Goal: Information Seeking & Learning: Learn about a topic

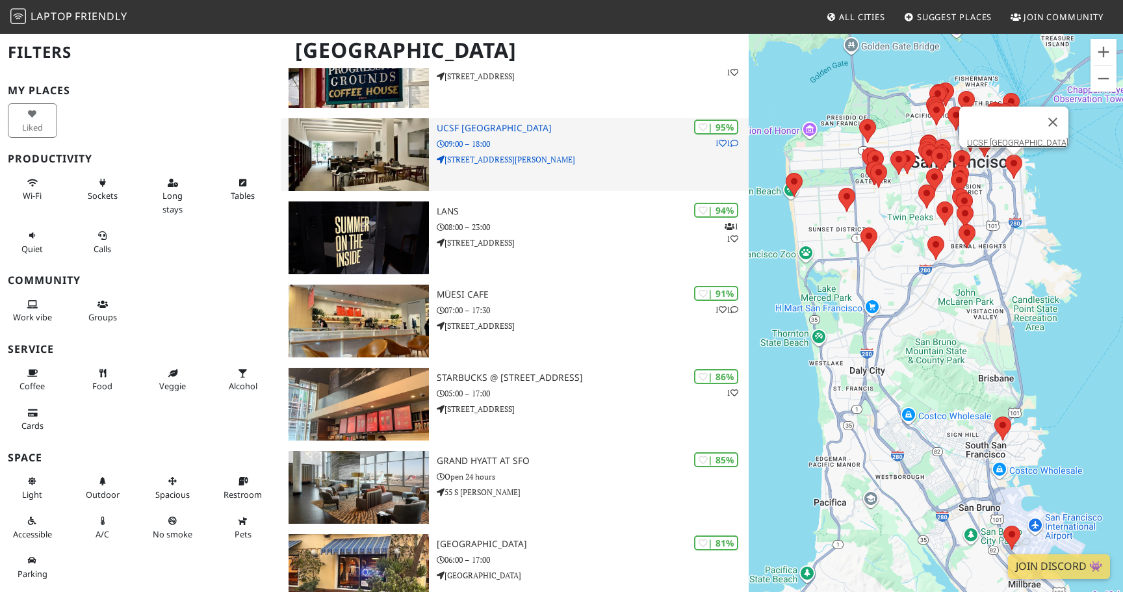
scroll to position [394, 0]
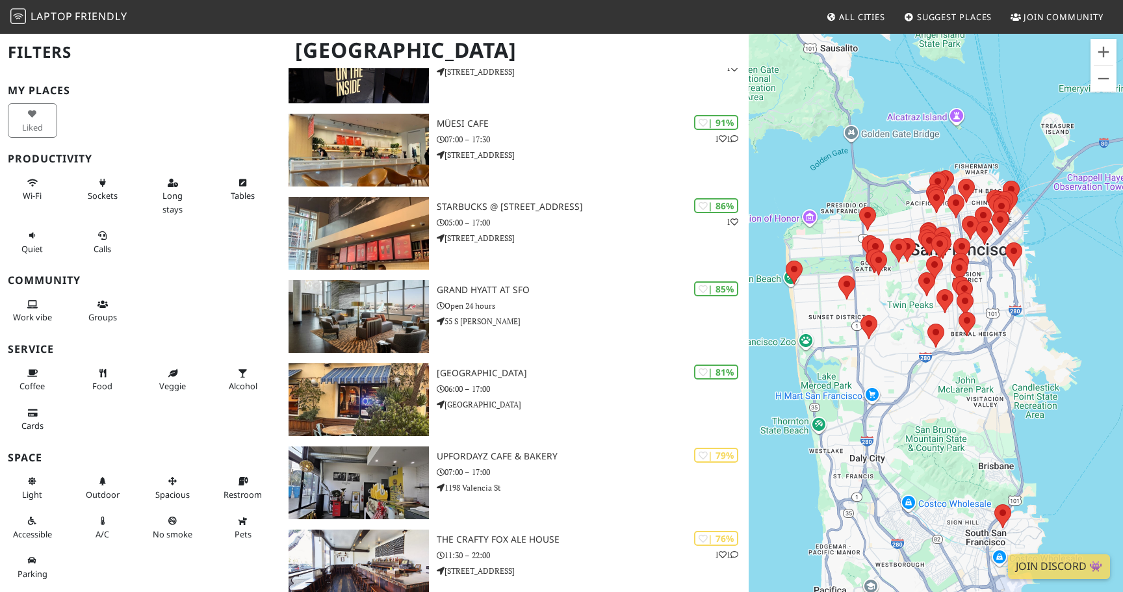
drag, startPoint x: 899, startPoint y: 217, endPoint x: 898, endPoint y: 278, distance: 61.1
click at [898, 280] on div "To navigate, press the arrow keys." at bounding box center [936, 329] width 374 height 592
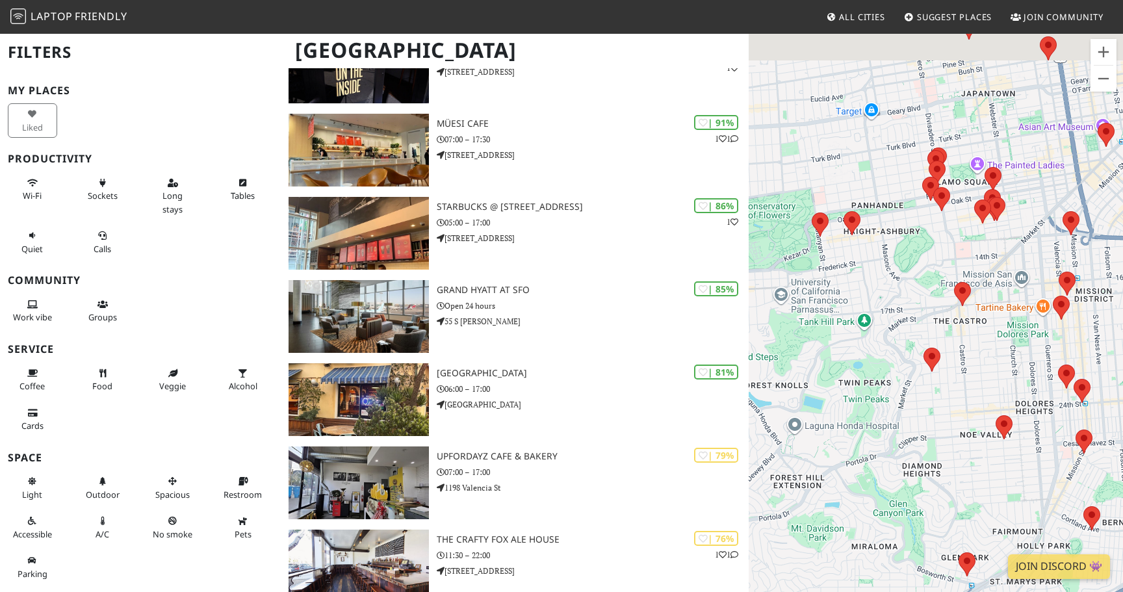
drag, startPoint x: 969, startPoint y: 208, endPoint x: 861, endPoint y: 293, distance: 137.6
click at [861, 293] on div "To navigate, press the arrow keys." at bounding box center [936, 329] width 374 height 592
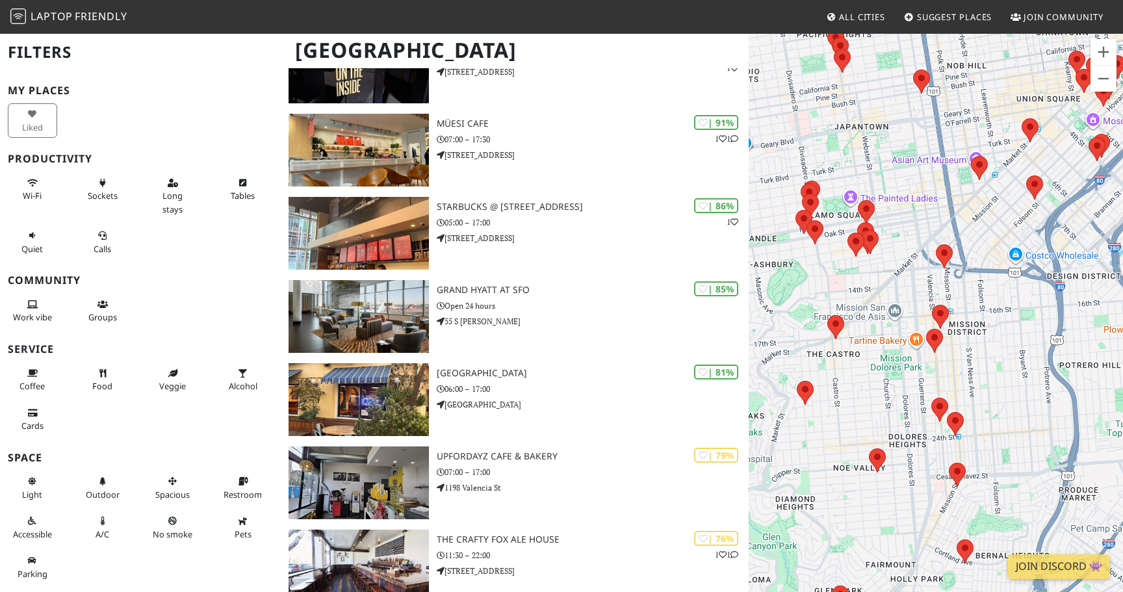
drag, startPoint x: 906, startPoint y: 291, endPoint x: 822, endPoint y: 282, distance: 84.3
click at [822, 282] on div "To navigate, press the arrow keys." at bounding box center [936, 329] width 374 height 592
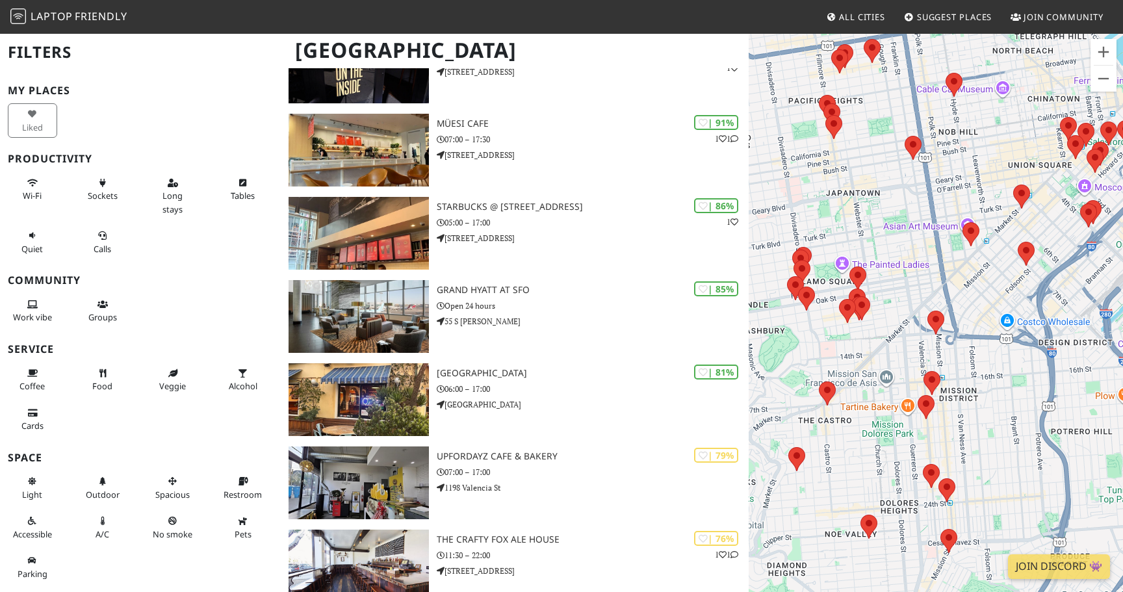
drag, startPoint x: 842, startPoint y: 303, endPoint x: 833, endPoint y: 386, distance: 83.6
click at [834, 386] on div "To navigate, press the arrow keys." at bounding box center [936, 329] width 374 height 592
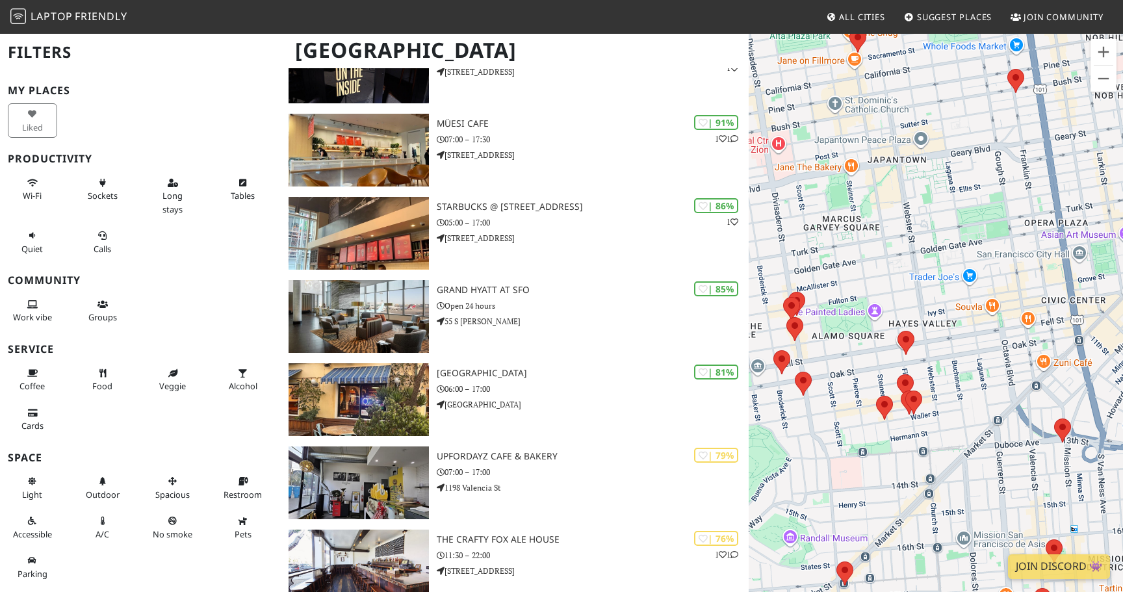
drag, startPoint x: 872, startPoint y: 316, endPoint x: 948, endPoint y: 378, distance: 98.0
click at [948, 378] on div "To navigate, press the arrow keys." at bounding box center [936, 329] width 374 height 592
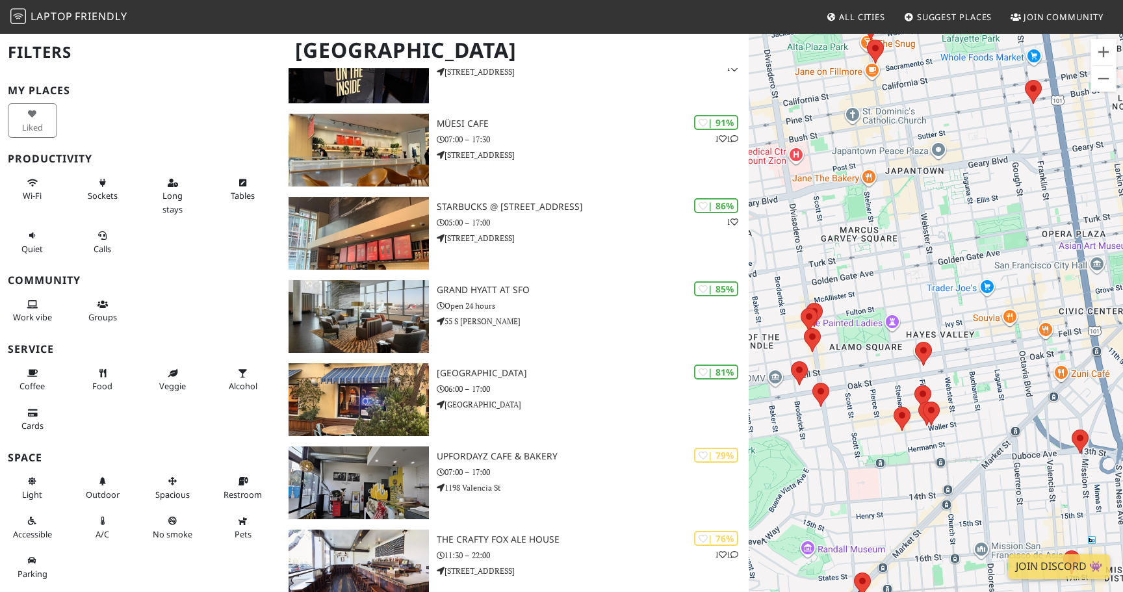
drag, startPoint x: 839, startPoint y: 333, endPoint x: 895, endPoint y: 333, distance: 56.6
click at [895, 333] on div "To navigate, press the arrow keys." at bounding box center [936, 329] width 374 height 592
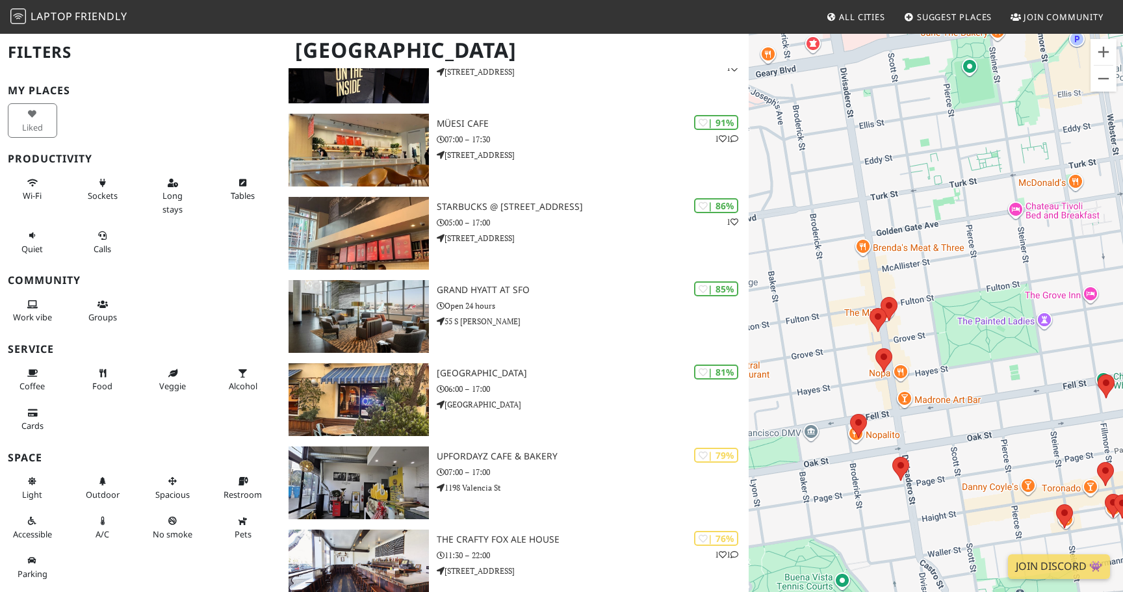
drag, startPoint x: 895, startPoint y: 333, endPoint x: 943, endPoint y: 333, distance: 48.8
click at [943, 333] on div "To navigate, press the arrow keys." at bounding box center [936, 329] width 374 height 592
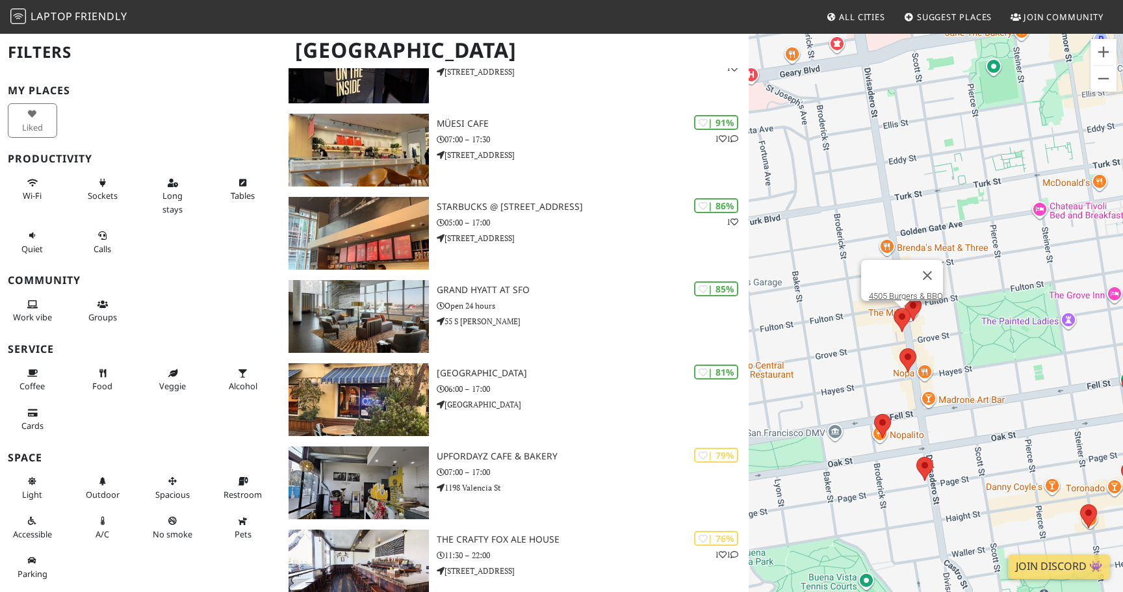
click at [894, 308] on area at bounding box center [894, 308] width 0 height 0
click at [900, 348] on area at bounding box center [900, 348] width 0 height 0
click at [906, 332] on link "Bean Bag Cafe" at bounding box center [912, 337] width 54 height 10
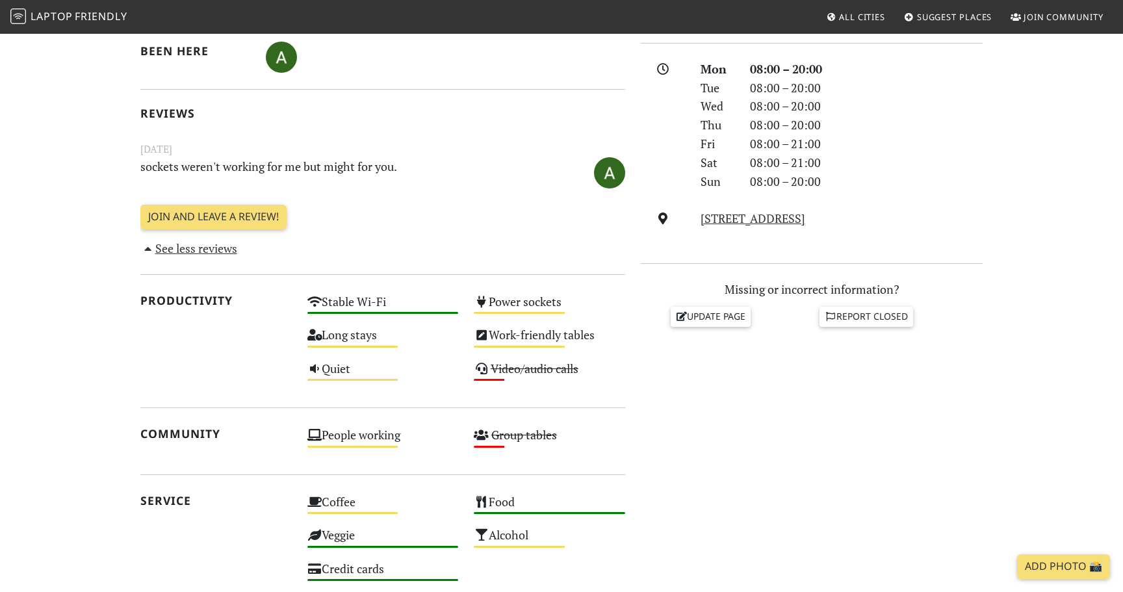
scroll to position [298, 0]
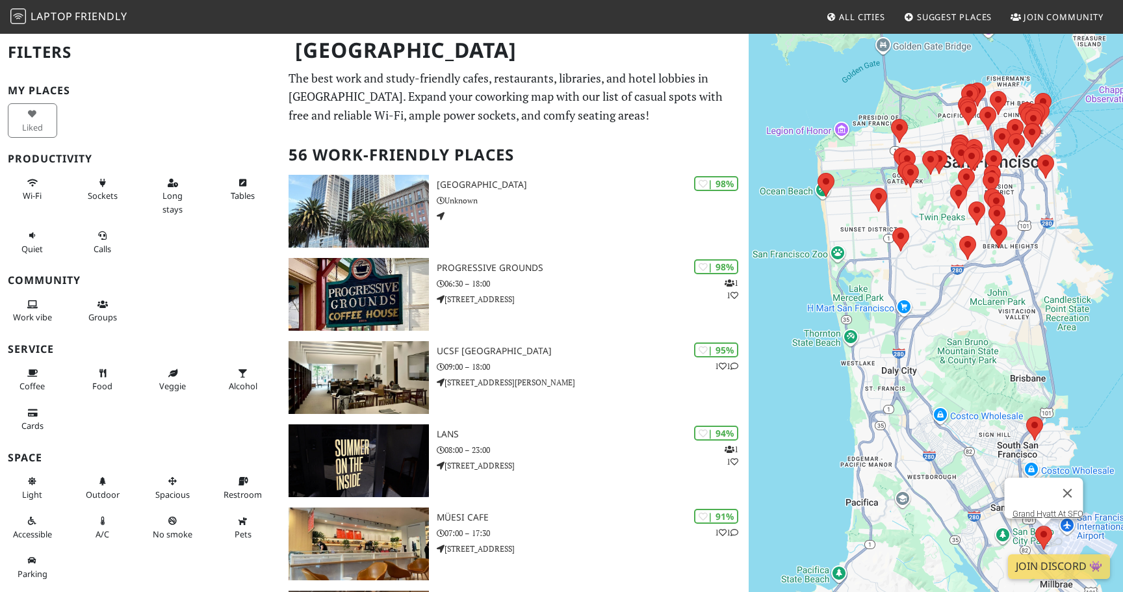
scroll to position [394, 0]
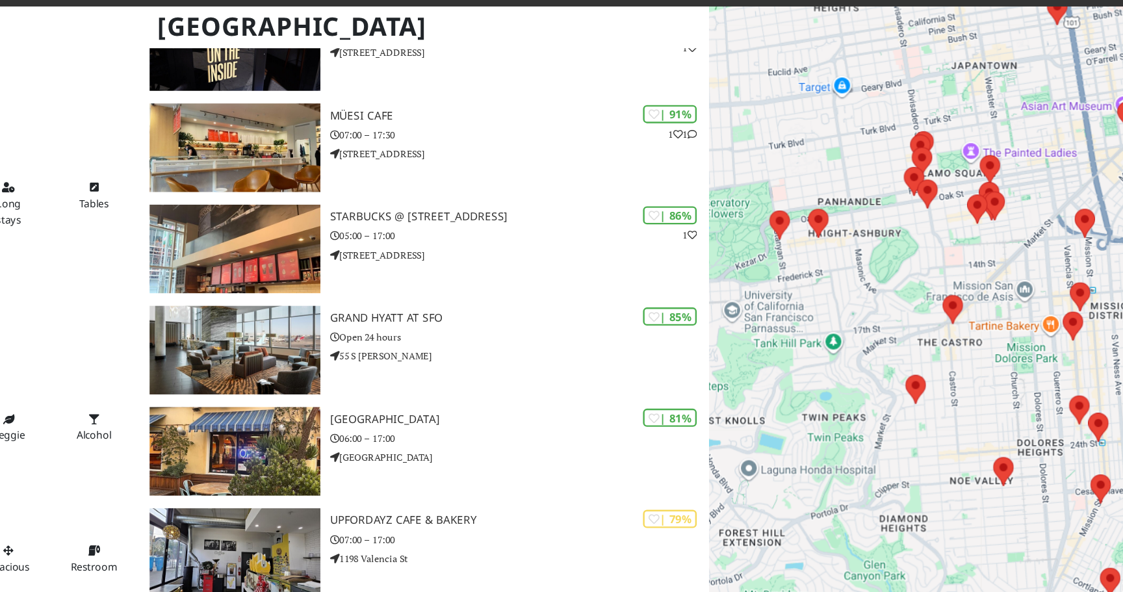
drag, startPoint x: 976, startPoint y: 171, endPoint x: 807, endPoint y: 242, distance: 183.3
click at [807, 242] on div "To navigate, press the arrow keys." at bounding box center [936, 329] width 374 height 592
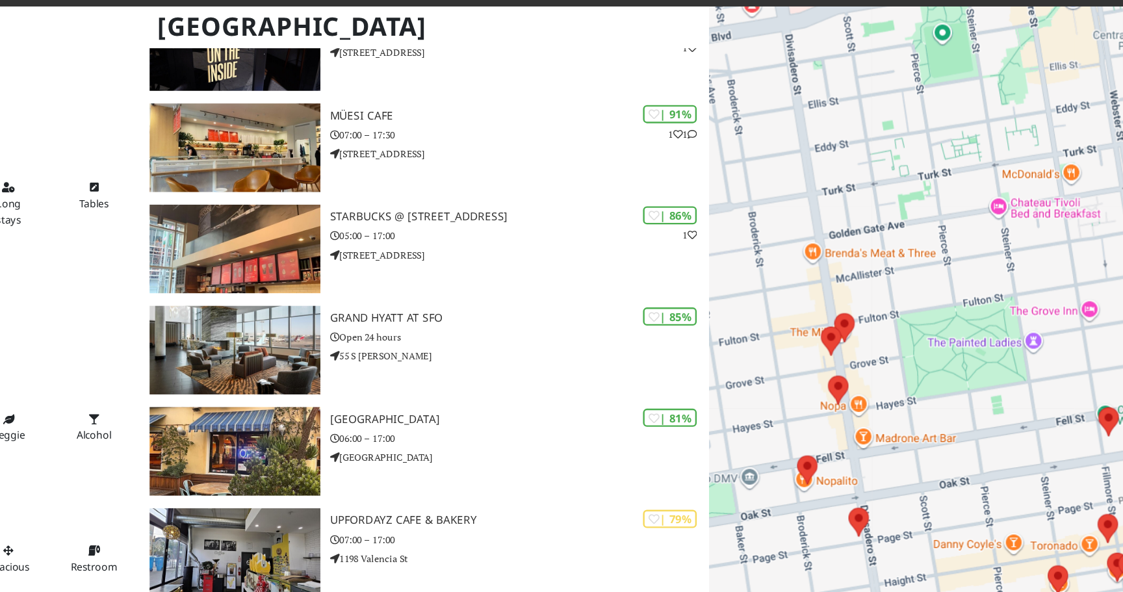
drag, startPoint x: 801, startPoint y: 315, endPoint x: 800, endPoint y: 264, distance: 50.7
click at [801, 264] on div "To navigate, press the arrow keys." at bounding box center [936, 329] width 374 height 592
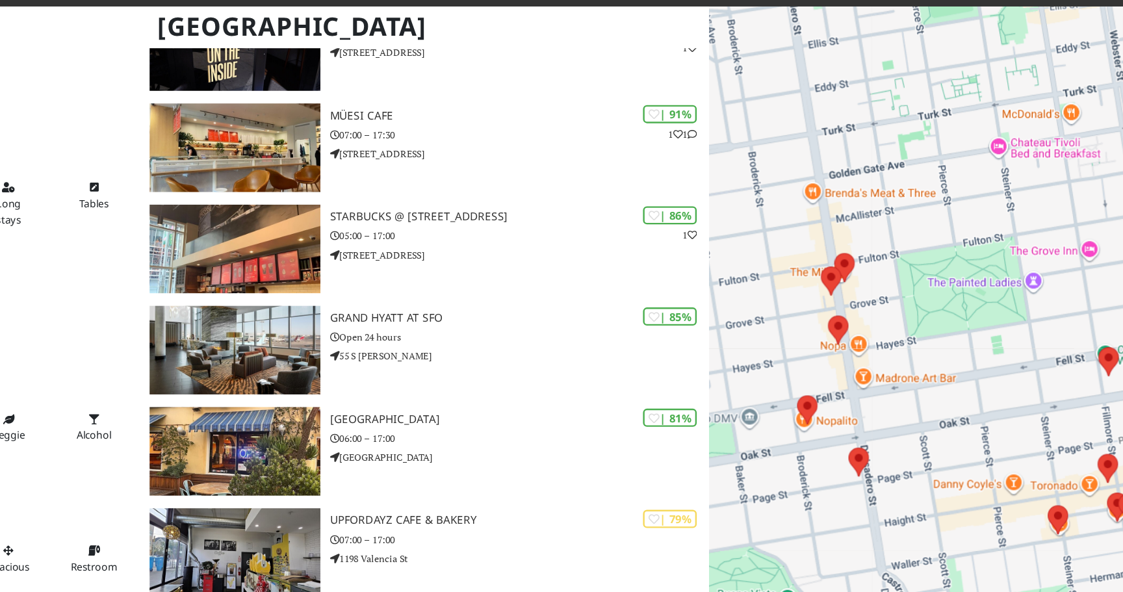
click at [852, 237] on area at bounding box center [852, 237] width 0 height 0
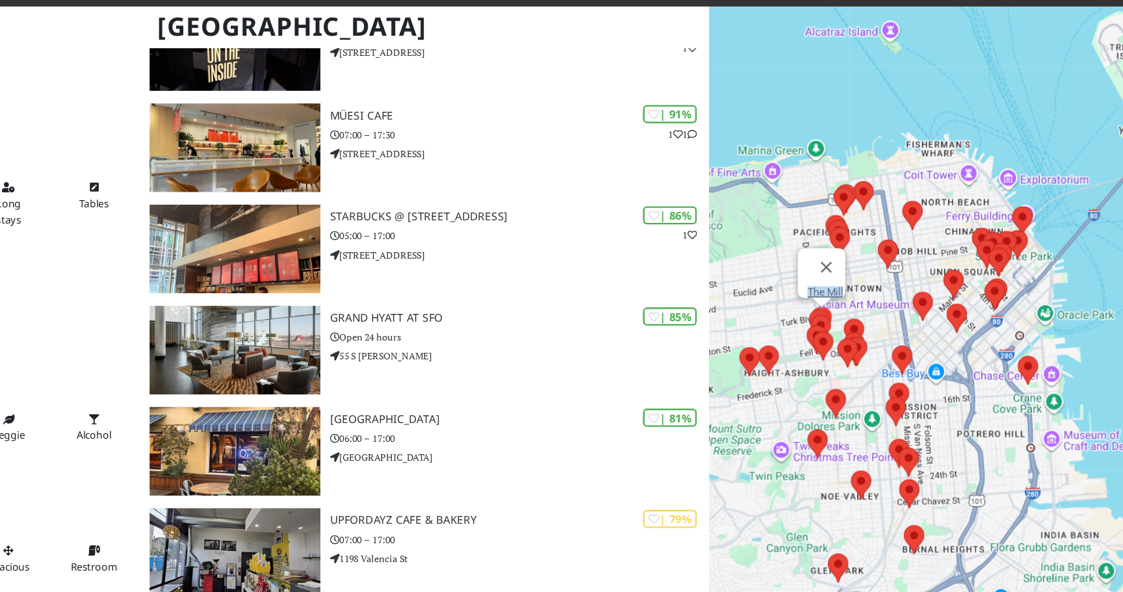
drag, startPoint x: 861, startPoint y: 342, endPoint x: 939, endPoint y: 309, distance: 84.2
click at [940, 309] on div "To navigate, press the arrow keys. The Mill" at bounding box center [936, 329] width 374 height 592
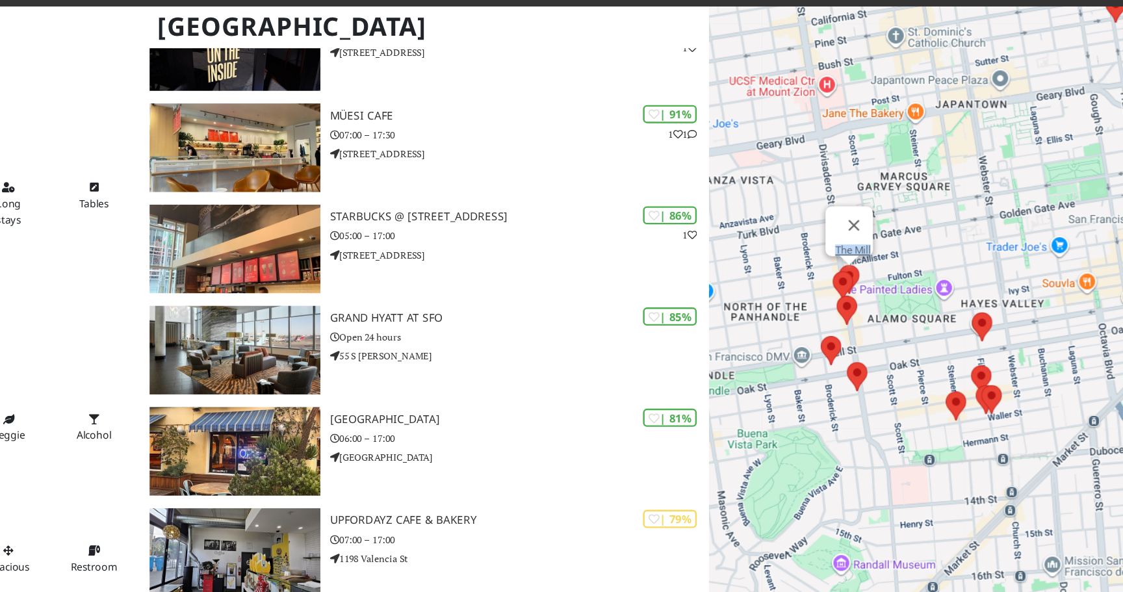
drag, startPoint x: 893, startPoint y: 278, endPoint x: 893, endPoint y: 294, distance: 16.9
click at [893, 294] on div "To navigate, press the arrow keys. The Mill" at bounding box center [936, 329] width 374 height 592
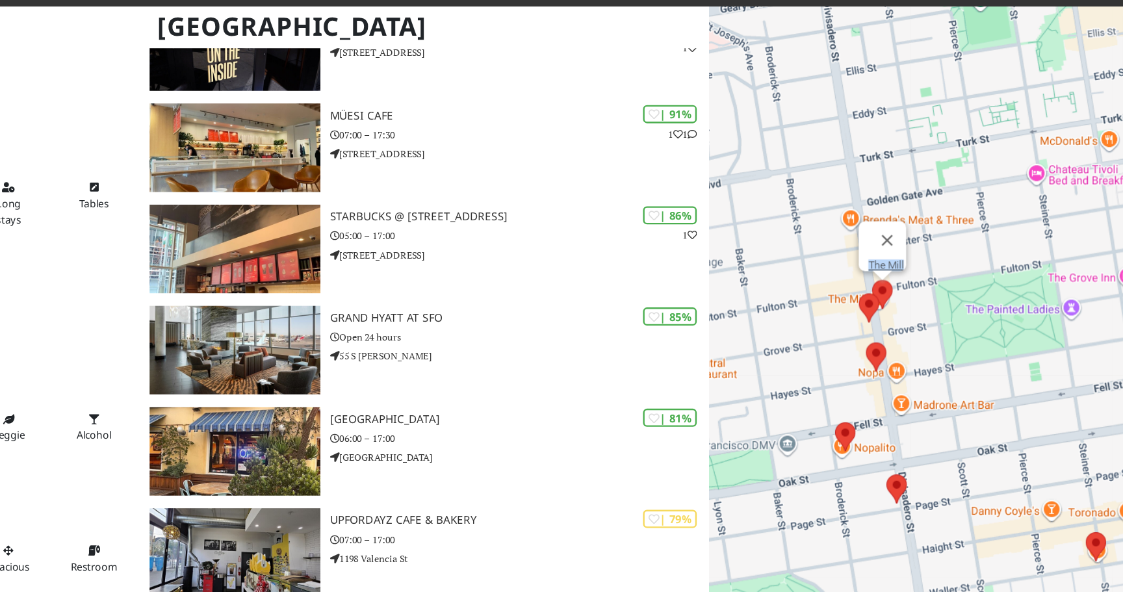
drag, startPoint x: 893, startPoint y: 294, endPoint x: 950, endPoint y: 281, distance: 58.8
click at [950, 281] on div "To navigate, press the arrow keys. The Mill" at bounding box center [936, 329] width 374 height 592
click at [872, 270] on area at bounding box center [872, 270] width 0 height 0
click at [878, 310] on area at bounding box center [878, 310] width 0 height 0
drag, startPoint x: 895, startPoint y: 401, endPoint x: 869, endPoint y: 374, distance: 37.7
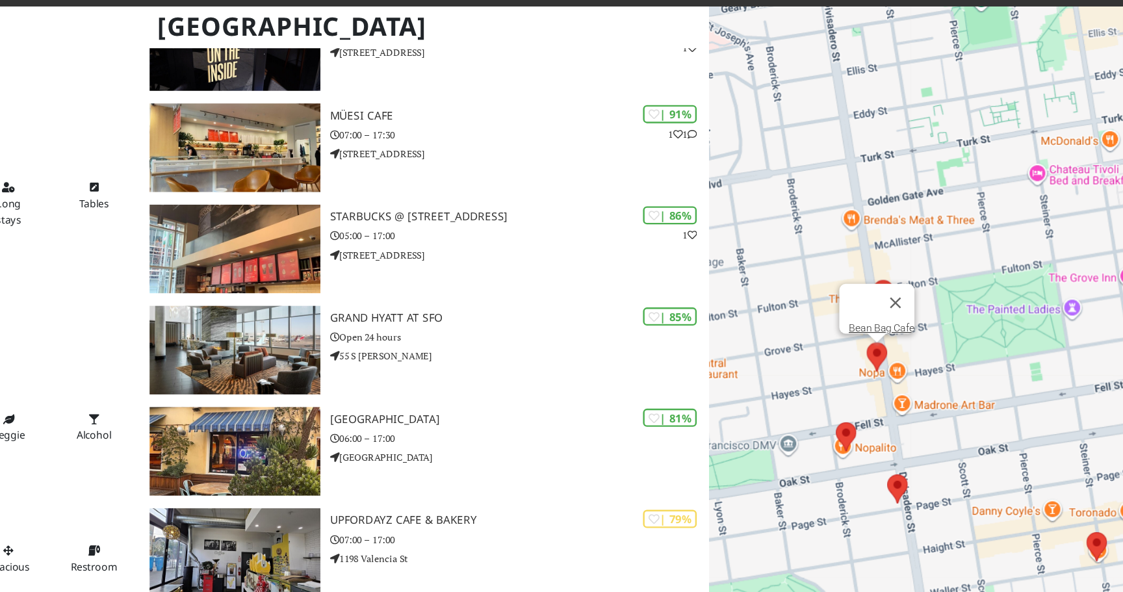
click at [869, 374] on div "To navigate, press the arrow keys. Bean Bag Cafe" at bounding box center [936, 329] width 374 height 592
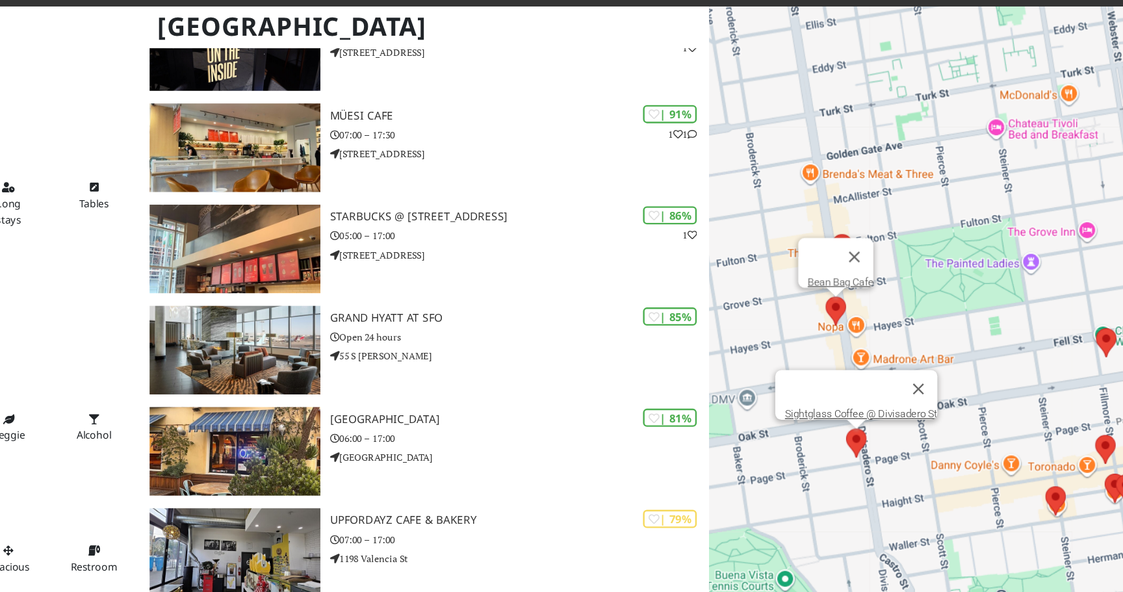
click at [861, 381] on area at bounding box center [861, 381] width 0 height 0
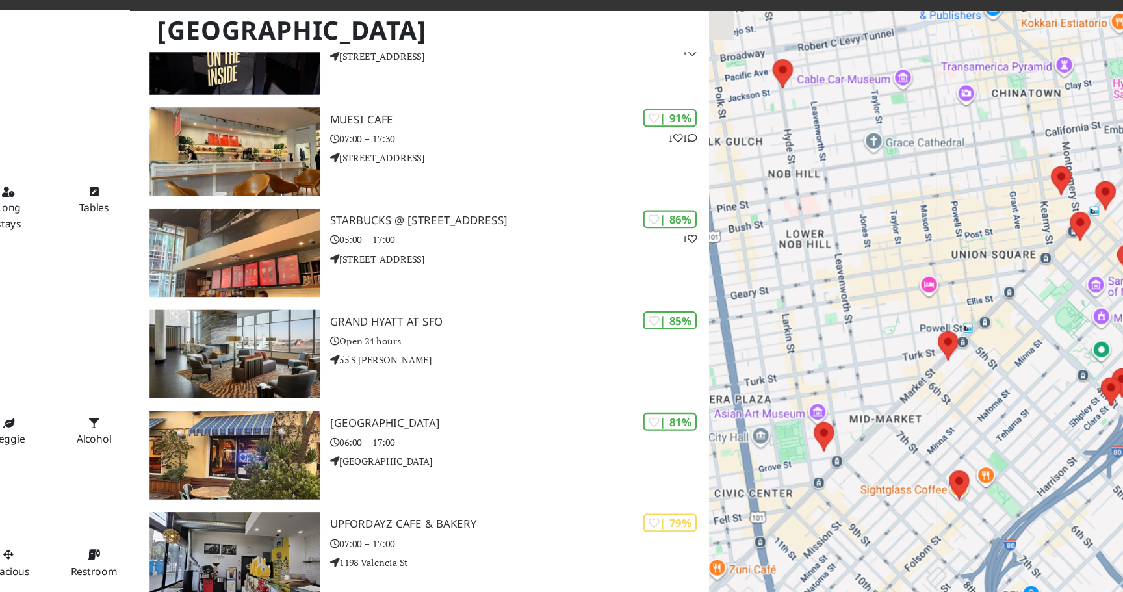
drag, startPoint x: 872, startPoint y: 224, endPoint x: 1068, endPoint y: 215, distance: 196.5
click at [1068, 215] on div "To navigate, press the arrow keys. Sightglass Coffee @ Divisadero St" at bounding box center [936, 329] width 374 height 592
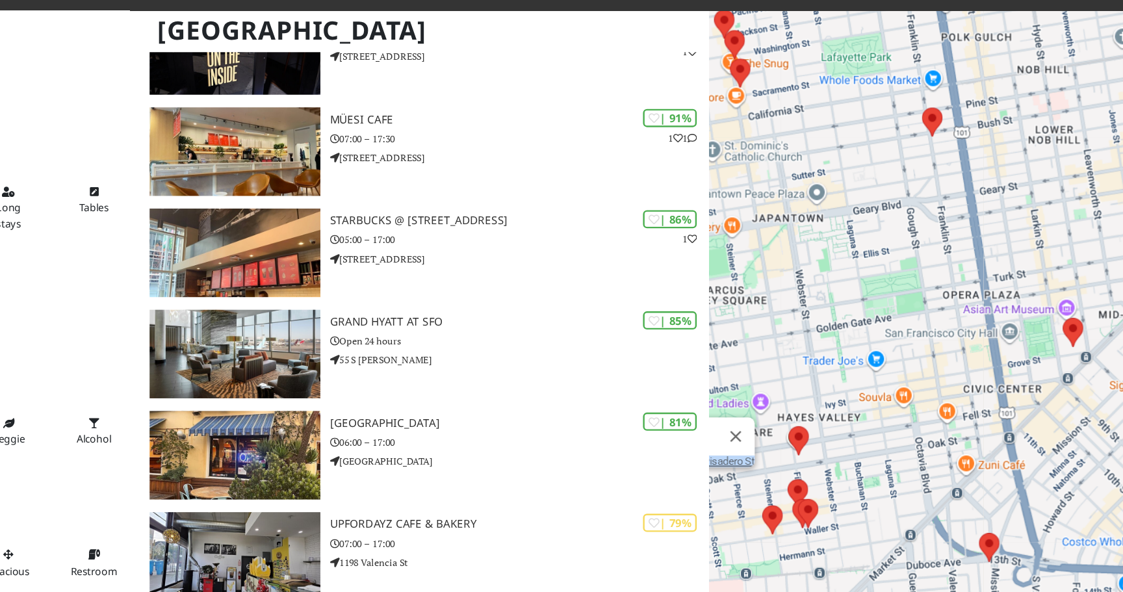
drag, startPoint x: 995, startPoint y: 267, endPoint x: 1152, endPoint y: 190, distance: 175.3
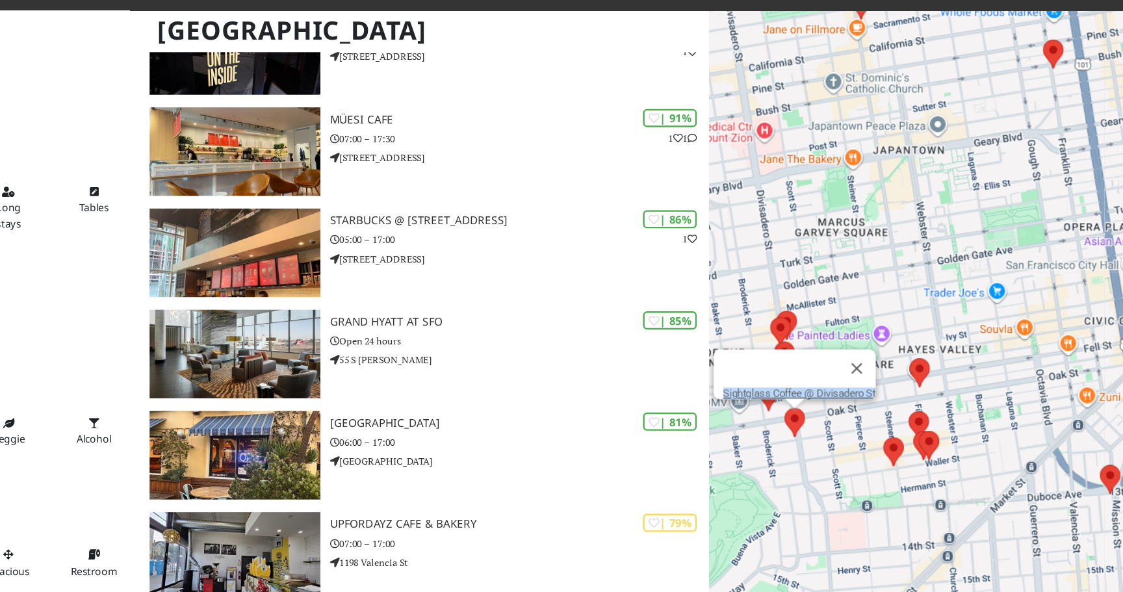
drag, startPoint x: 1056, startPoint y: 209, endPoint x: 1133, endPoint y: 166, distance: 88.2
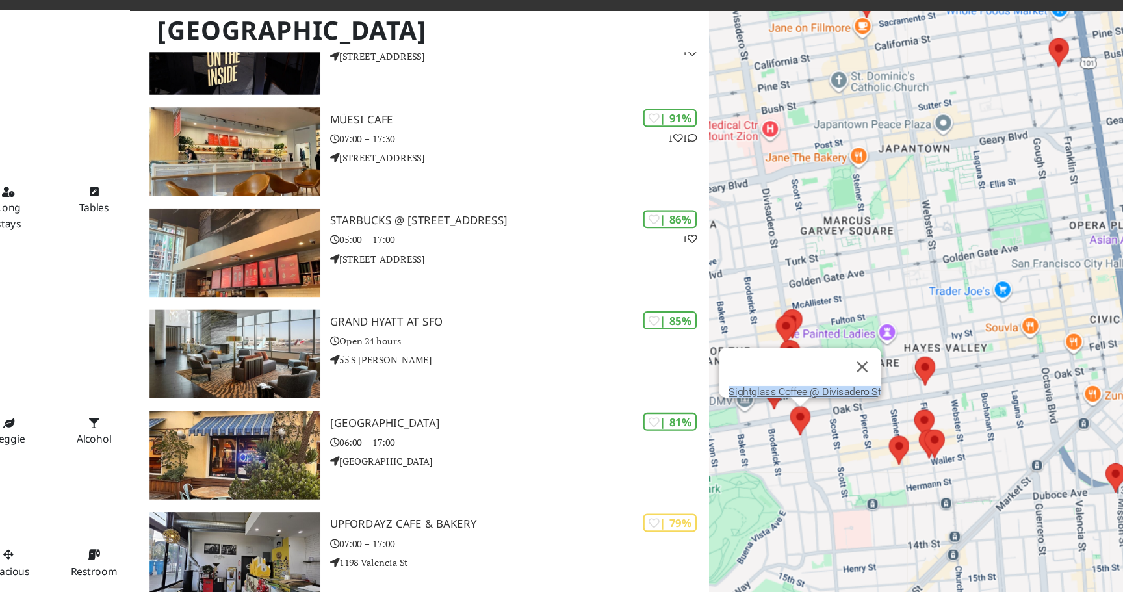
drag, startPoint x: 937, startPoint y: 278, endPoint x: 990, endPoint y: 272, distance: 53.6
click at [991, 272] on div "To navigate, press the arrow keys. Sightglass Coffee @ Divisadero St" at bounding box center [936, 329] width 374 height 592
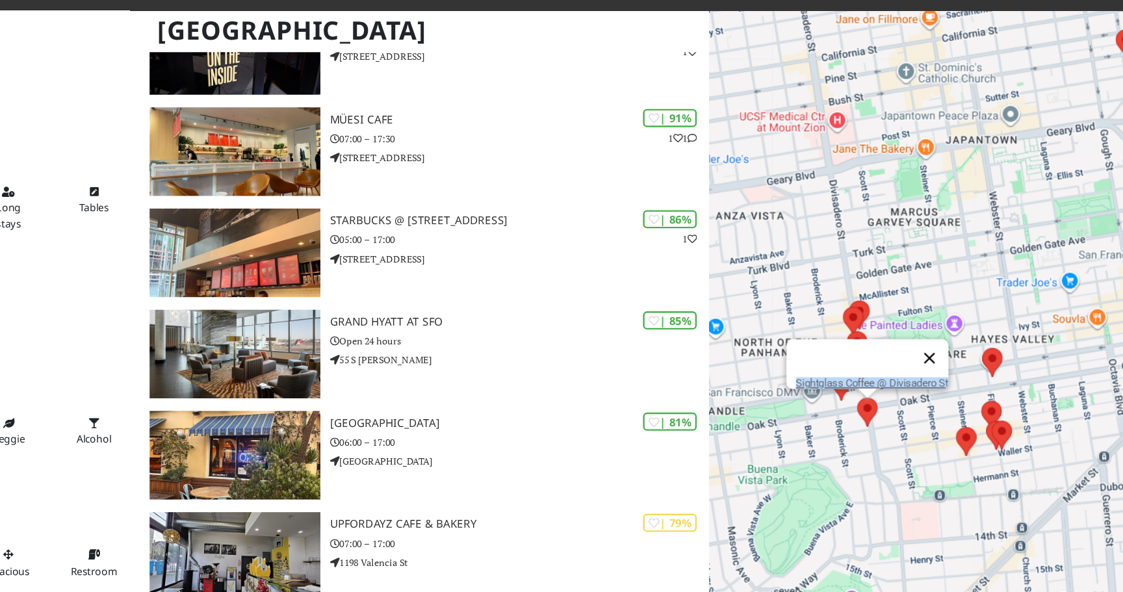
click at [937, 304] on button "Close" at bounding box center [930, 319] width 31 height 31
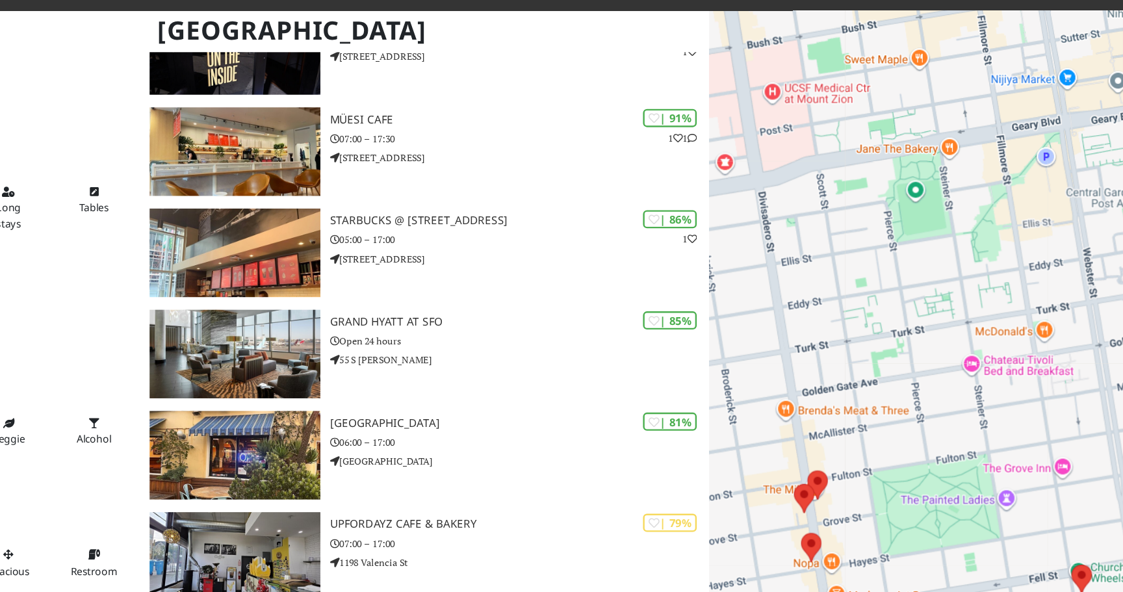
drag, startPoint x: 919, startPoint y: 246, endPoint x: 878, endPoint y: 408, distance: 167.4
click at [880, 408] on div "To navigate, press the arrow keys." at bounding box center [936, 329] width 374 height 592
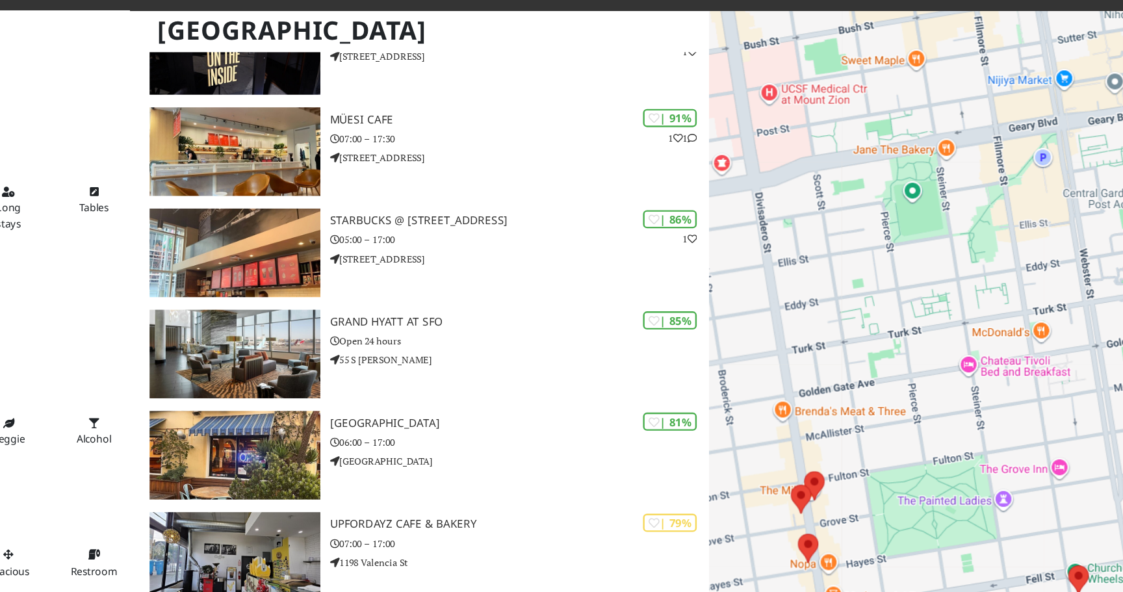
drag, startPoint x: 857, startPoint y: 423, endPoint x: 863, endPoint y: 365, distance: 58.2
click at [863, 365] on div "To navigate, press the arrow keys." at bounding box center [936, 329] width 374 height 592
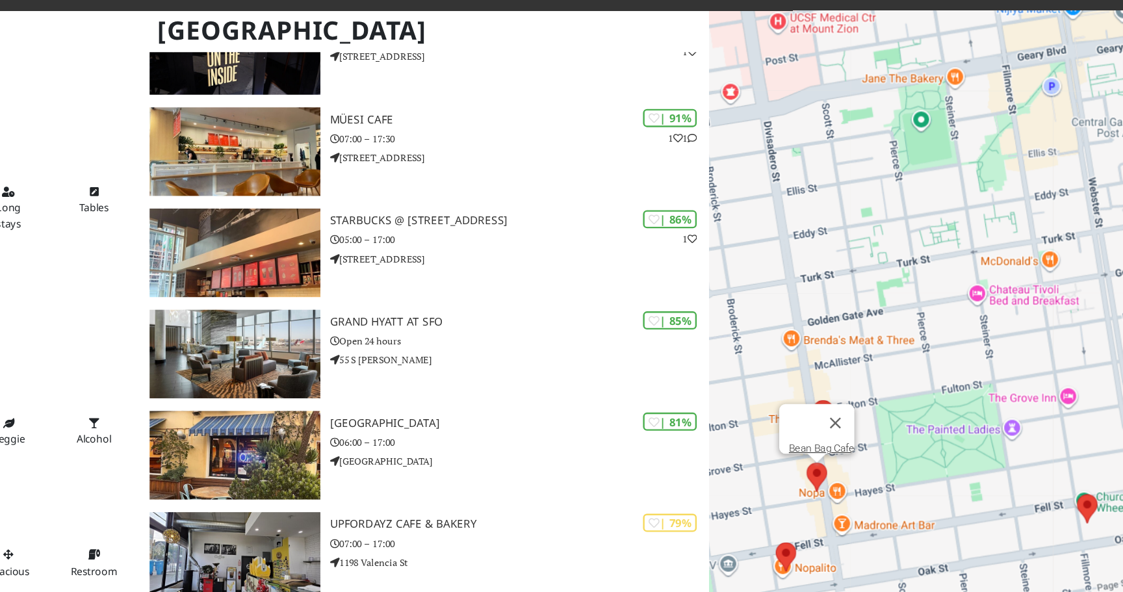
click at [829, 406] on area at bounding box center [829, 406] width 0 height 0
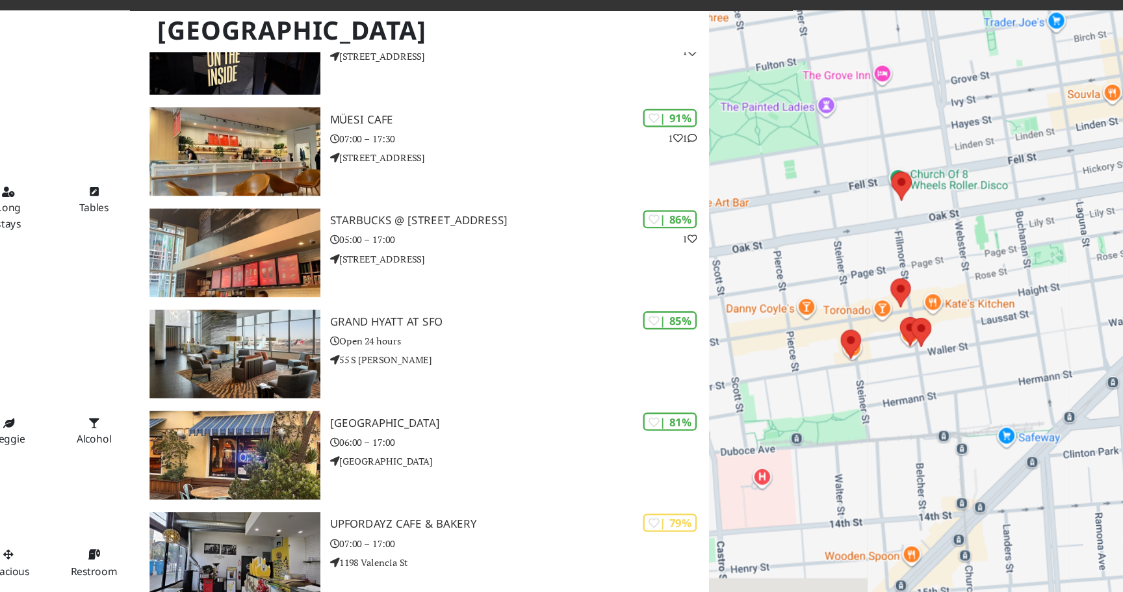
drag, startPoint x: 755, startPoint y: 90, endPoint x: 969, endPoint y: 144, distance: 221.1
click at [970, 144] on div "To navigate, press the arrow keys. Bean Bag Cafe" at bounding box center [936, 329] width 374 height 592
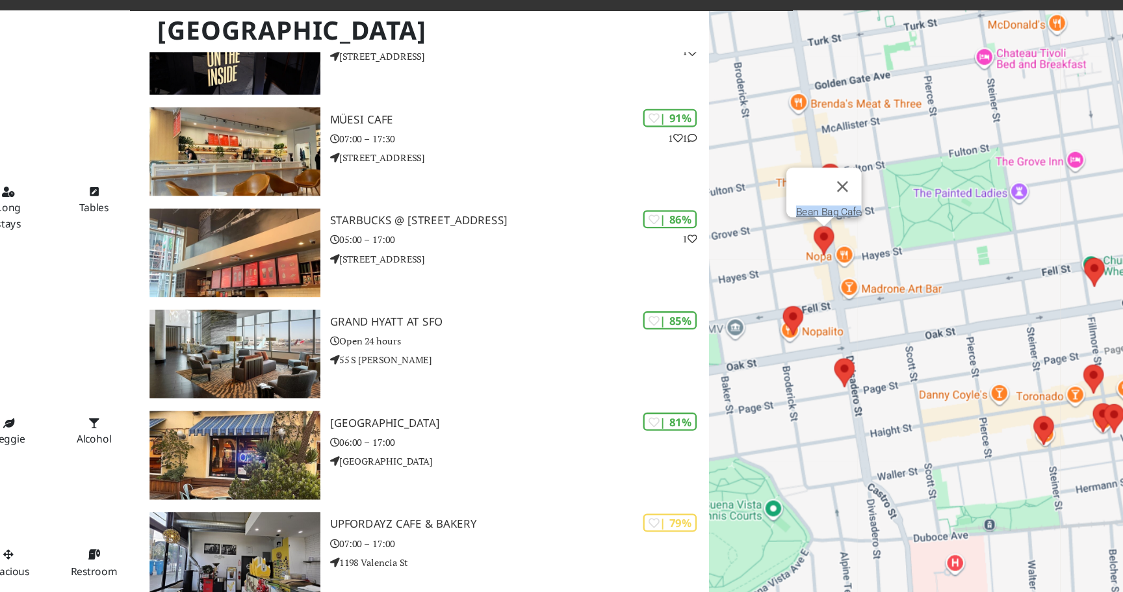
drag, startPoint x: 892, startPoint y: 159, endPoint x: 1010, endPoint y: 224, distance: 135.0
click at [1010, 224] on div "To navigate, press the arrow keys. Bean Bag Cafe" at bounding box center [936, 329] width 374 height 592
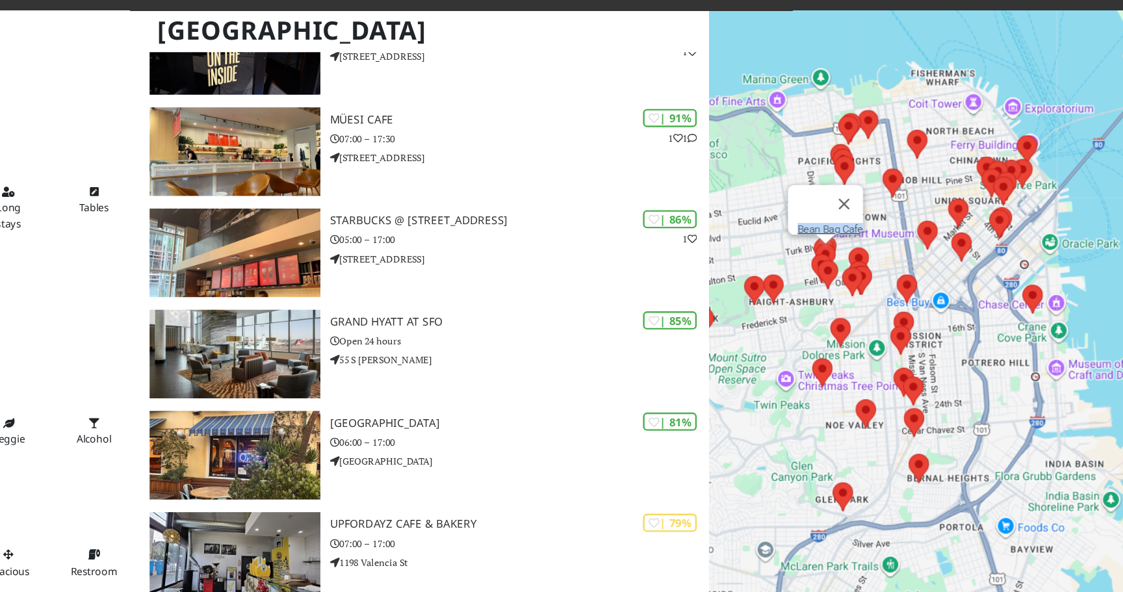
drag, startPoint x: 860, startPoint y: 206, endPoint x: 869, endPoint y: 294, distance: 88.8
click at [869, 294] on div "To navigate, press the arrow keys. Bean Bag Cafe" at bounding box center [936, 329] width 374 height 592
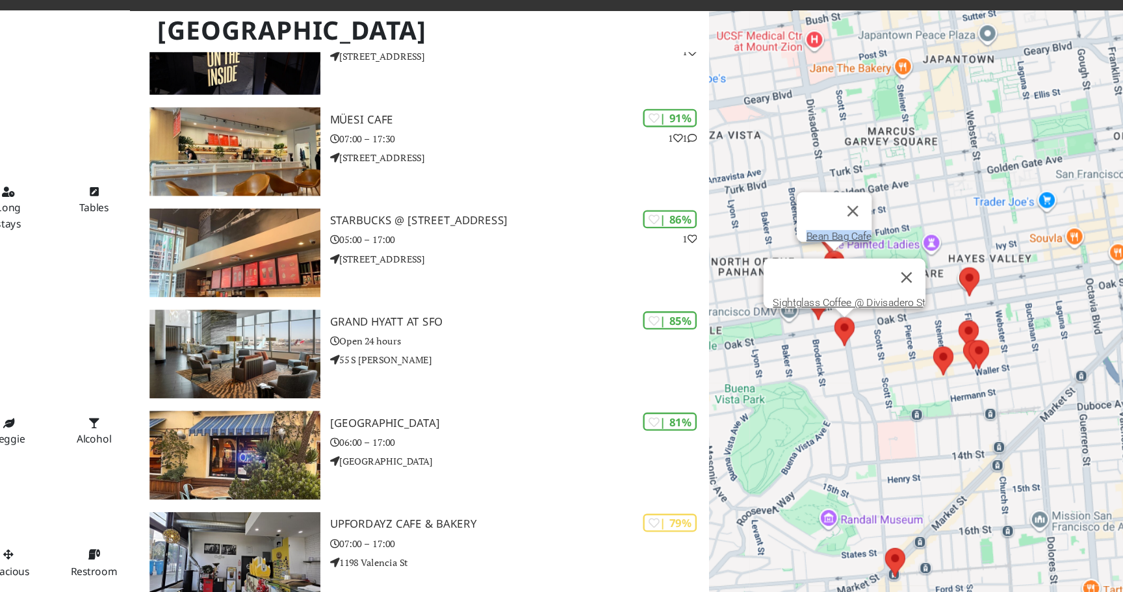
click at [852, 286] on area at bounding box center [852, 286] width 0 height 0
click at [833, 293] on div "To navigate, press the arrow keys. Sightglass Coffee @ Divisadero St" at bounding box center [936, 329] width 374 height 592
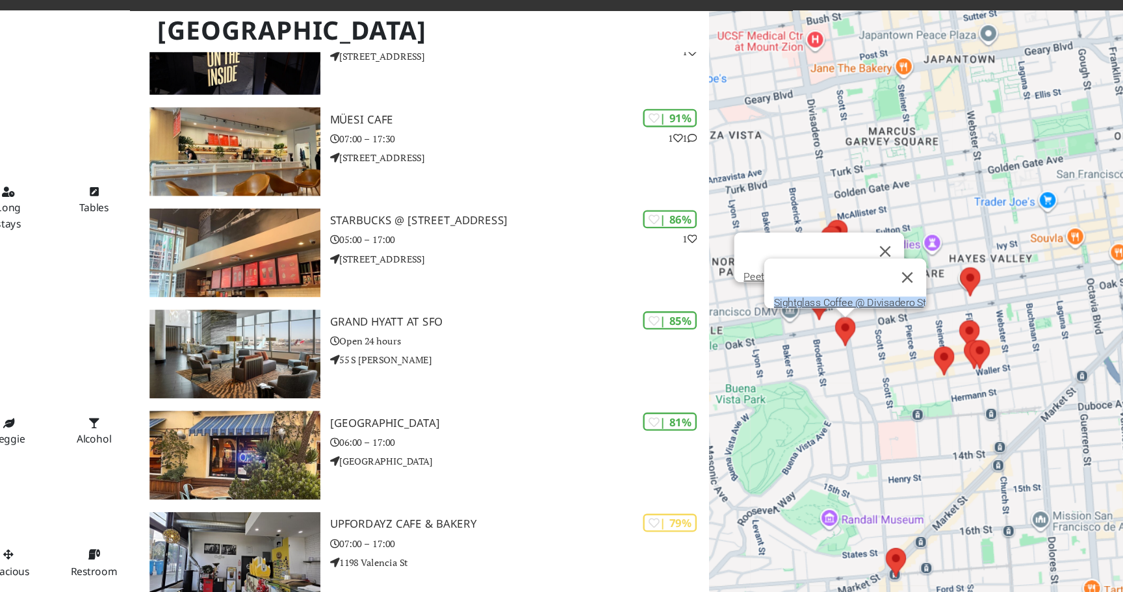
click at [841, 281] on div "To navigate, press the arrow keys. Sightglass Coffee @ Divisadero St Peet's Cof…" at bounding box center [936, 329] width 374 height 592
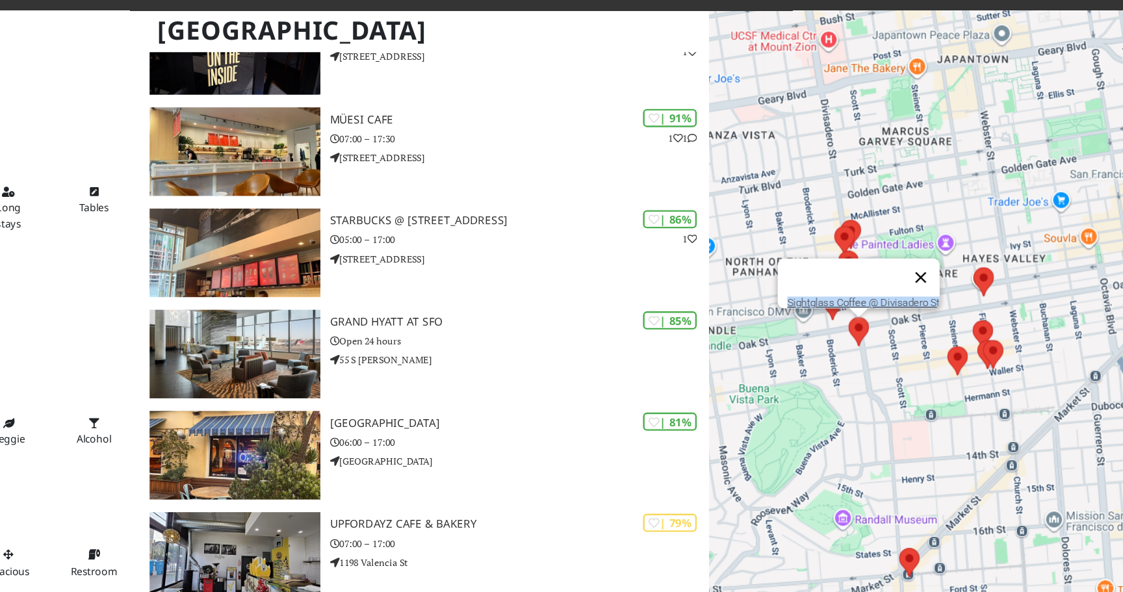
click at [933, 239] on button "Close" at bounding box center [923, 253] width 31 height 31
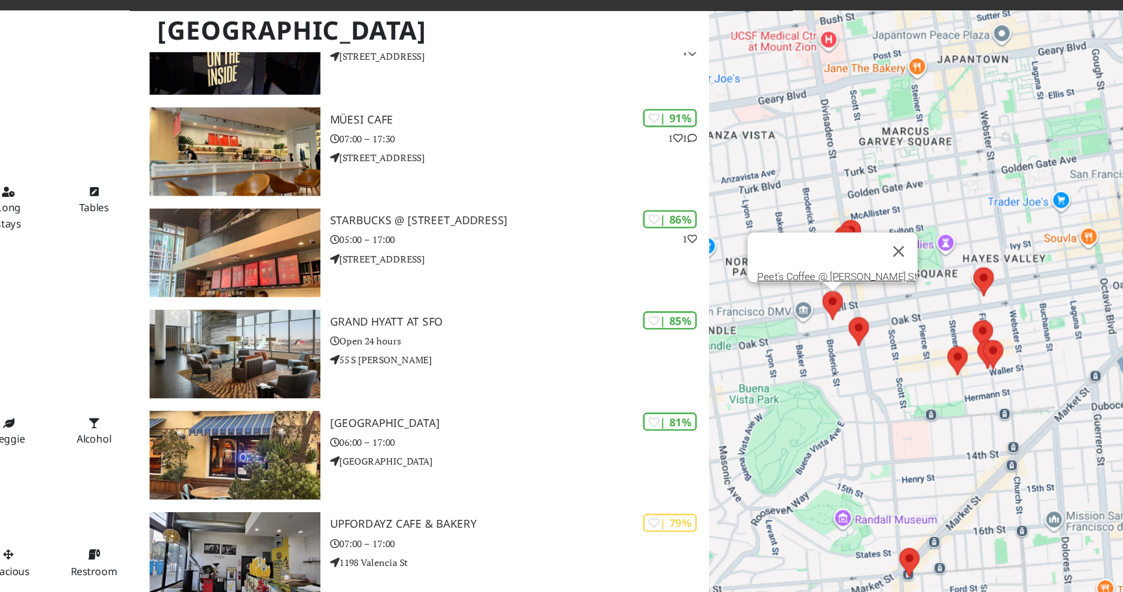
click at [842, 265] on area at bounding box center [842, 265] width 0 height 0
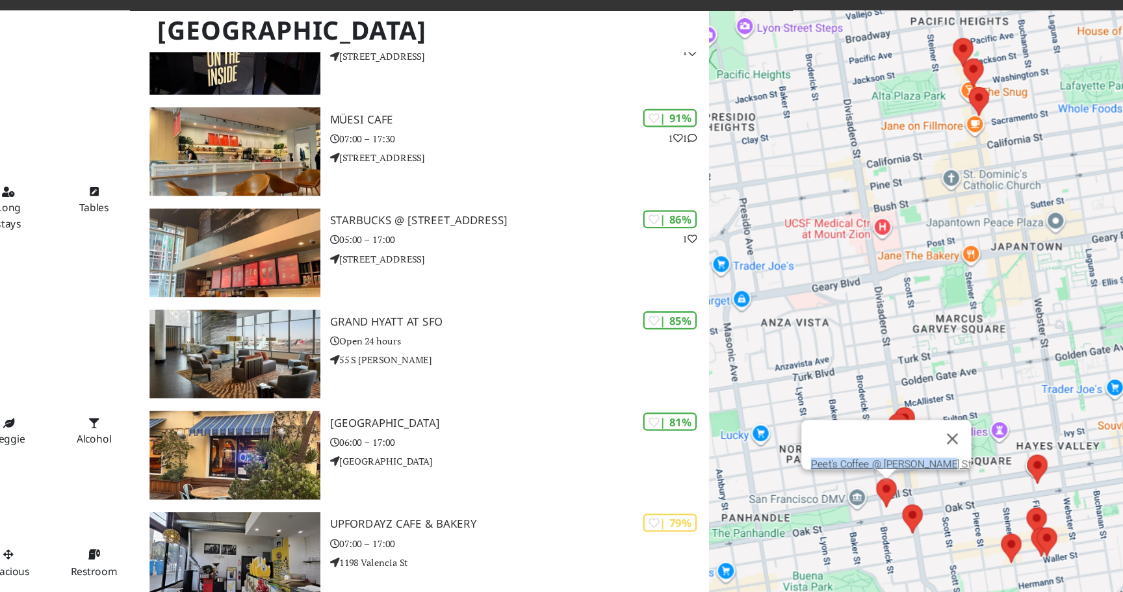
drag, startPoint x: 893, startPoint y: 302, endPoint x: 954, endPoint y: 86, distance: 224.5
click at [954, 87] on div "To navigate, press the arrow keys. Peet's Coffee @ Broderick St" at bounding box center [936, 329] width 374 height 592
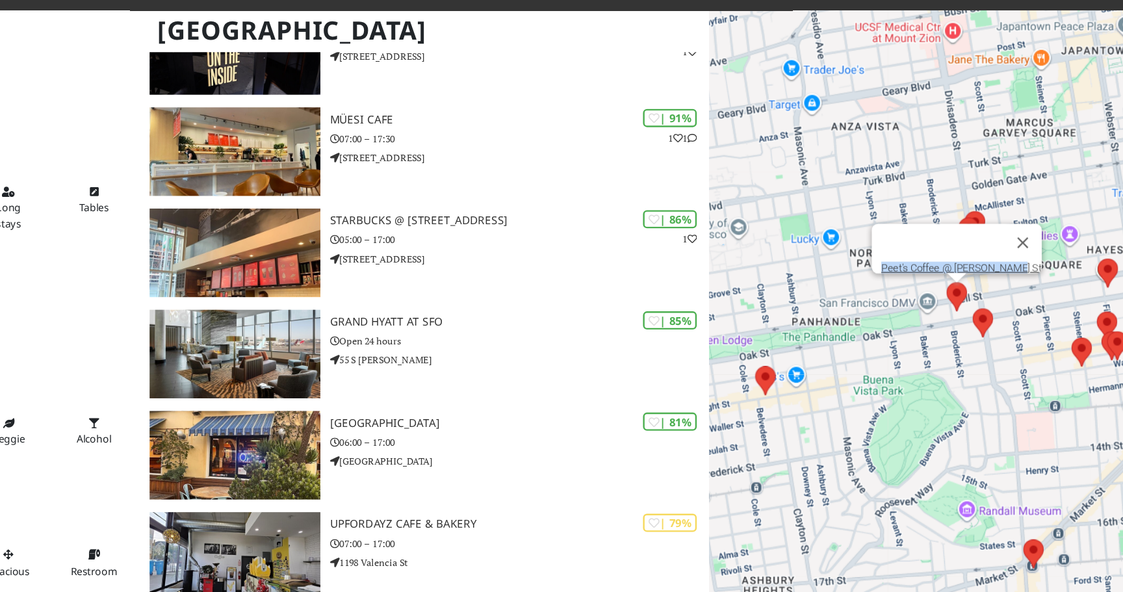
drag, startPoint x: 876, startPoint y: 344, endPoint x: 813, endPoint y: 316, distance: 69.6
click at [813, 316] on div "To navigate, press the arrow keys. Peet's Coffee @ Broderick St" at bounding box center [936, 329] width 374 height 592
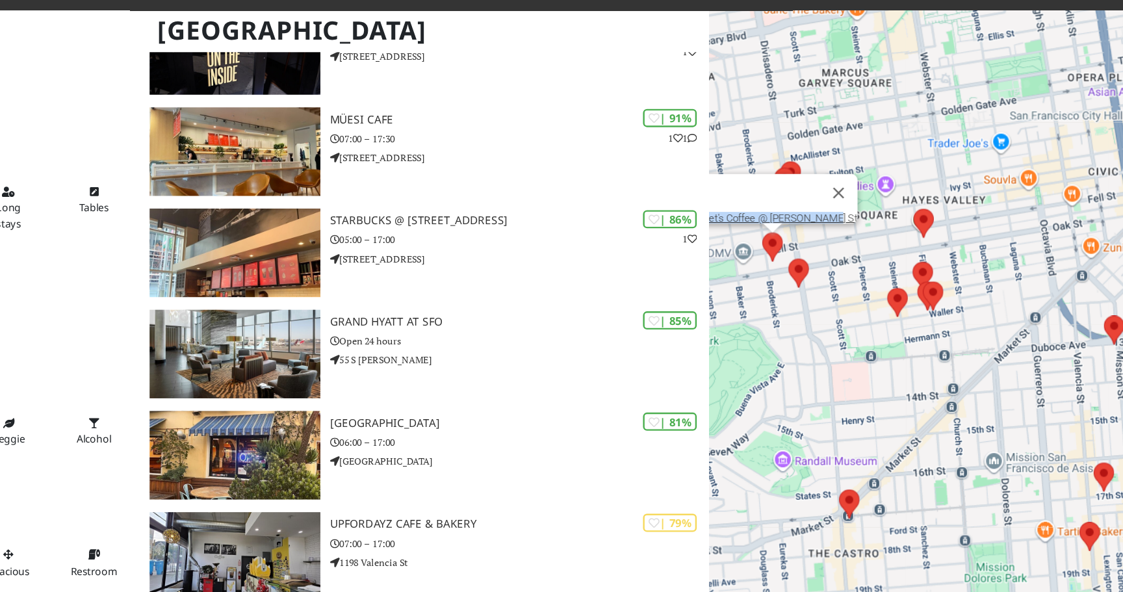
drag, startPoint x: 909, startPoint y: 286, endPoint x: 904, endPoint y: 344, distance: 58.2
click at [904, 344] on div "To navigate, press the arrow keys. Peet's Coffee @ Broderick St" at bounding box center [936, 329] width 374 height 592
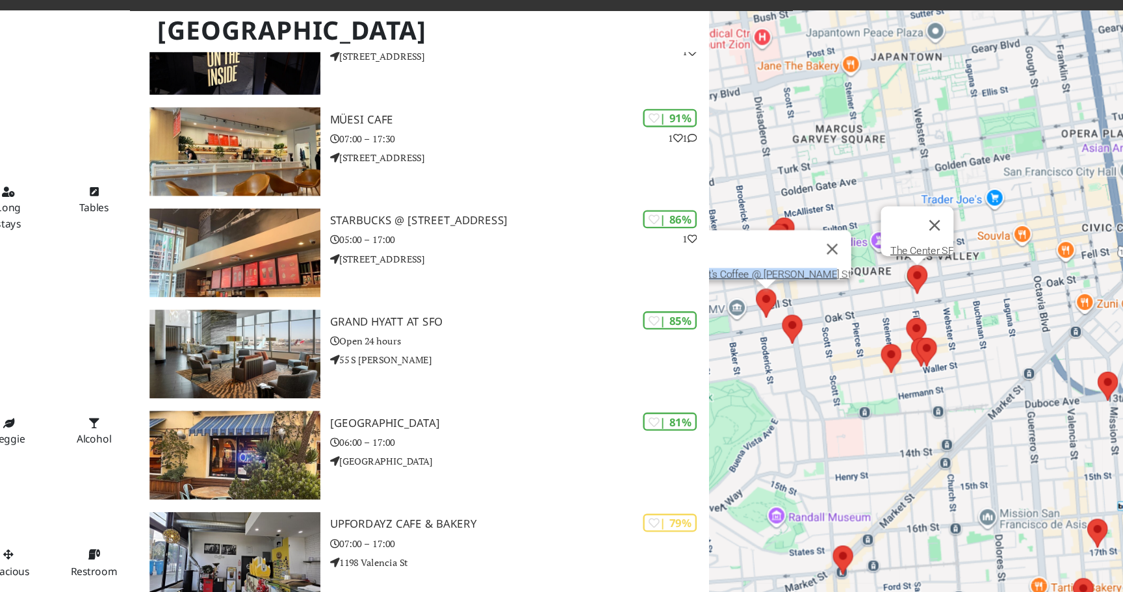
click at [911, 243] on area at bounding box center [911, 243] width 0 height 0
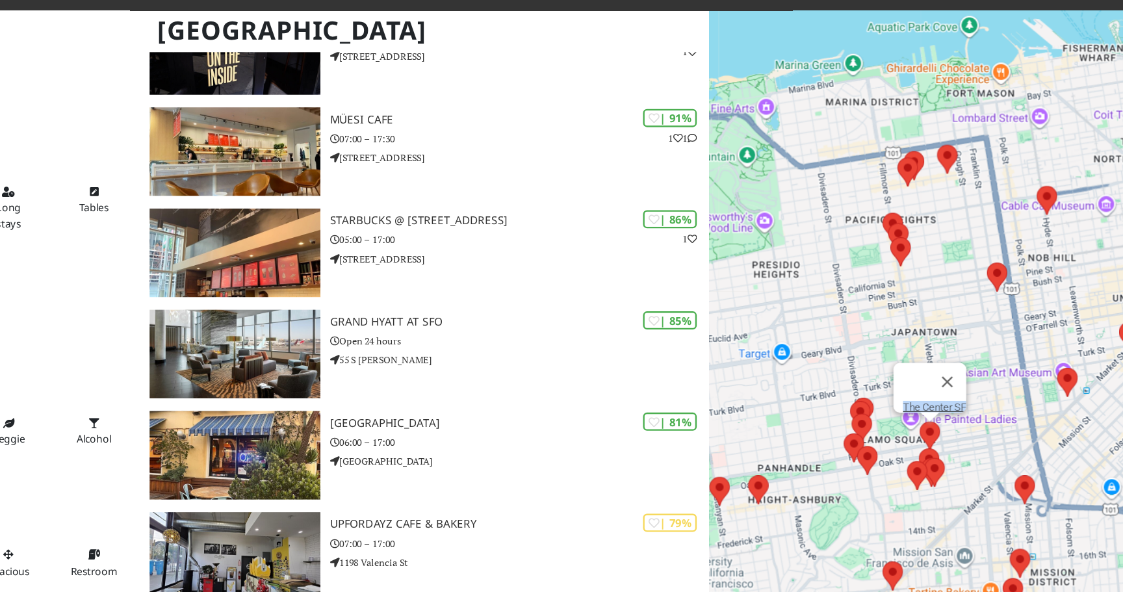
drag, startPoint x: 862, startPoint y: 389, endPoint x: 894, endPoint y: 229, distance: 162.4
click at [895, 229] on div "To navigate, press the arrow keys. The Center SF" at bounding box center [936, 329] width 374 height 592
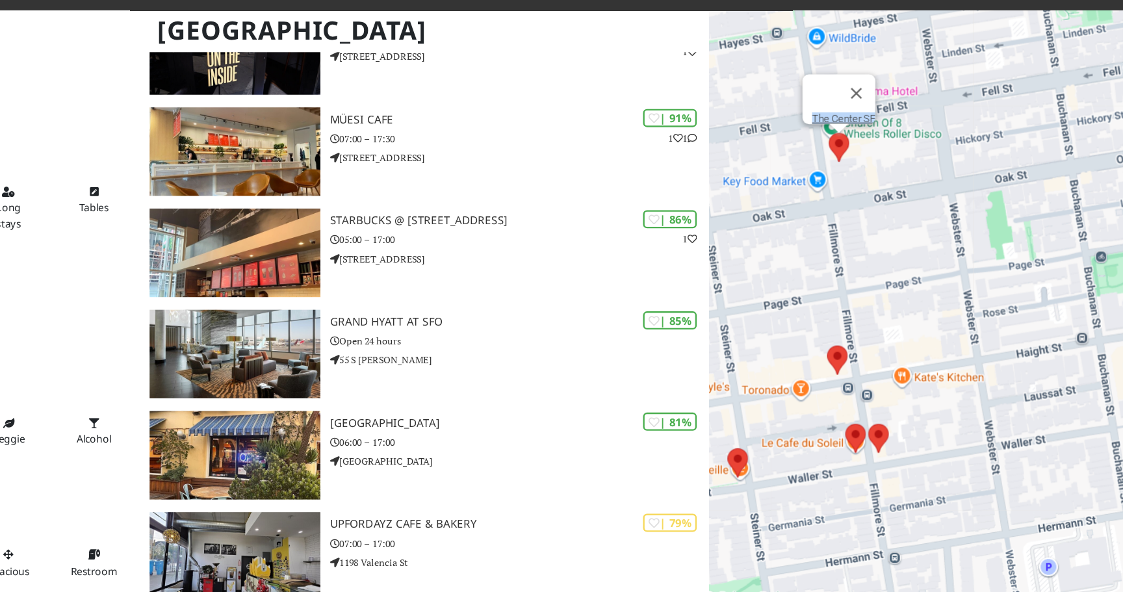
drag, startPoint x: 900, startPoint y: 261, endPoint x: 844, endPoint y: 133, distance: 138.9
click at [844, 133] on div "To navigate, press the arrow keys. The Center SF" at bounding box center [936, 329] width 374 height 592
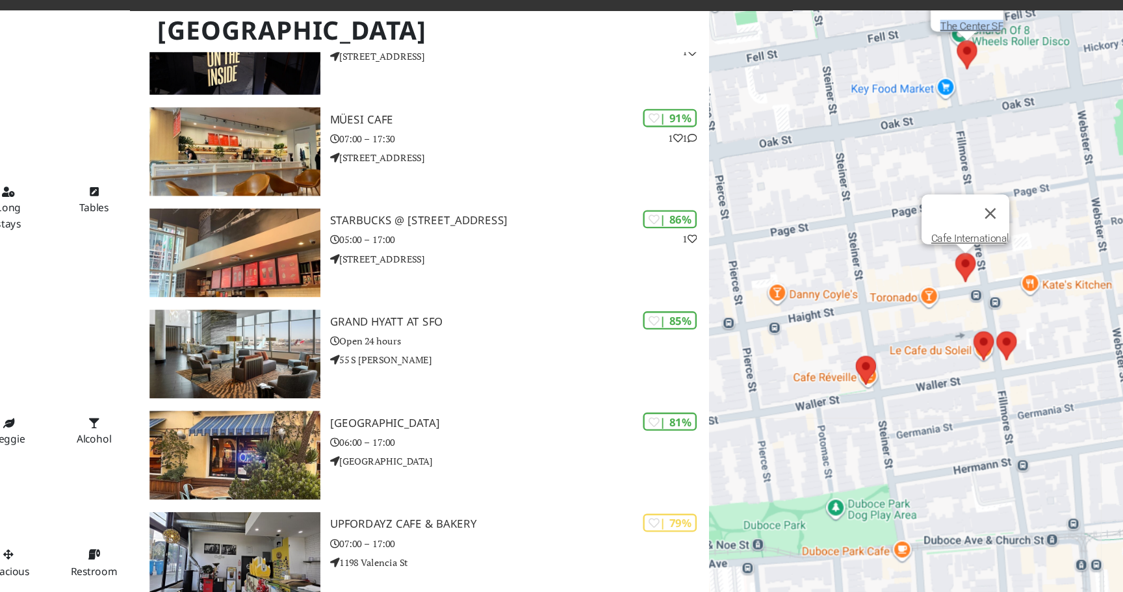
drag, startPoint x: 885, startPoint y: 320, endPoint x: 954, endPoint y: 247, distance: 100.7
click at [954, 247] on div at bounding box center [959, 245] width 17 height 24
click at [869, 318] on area at bounding box center [869, 318] width 0 height 0
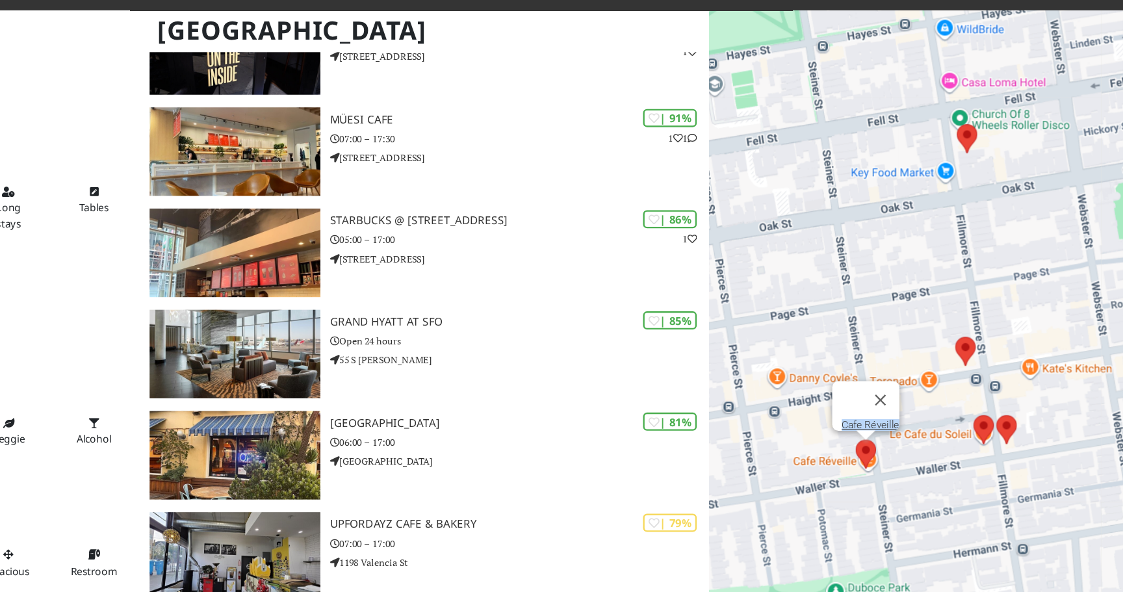
click at [966, 367] on area at bounding box center [966, 367] width 0 height 0
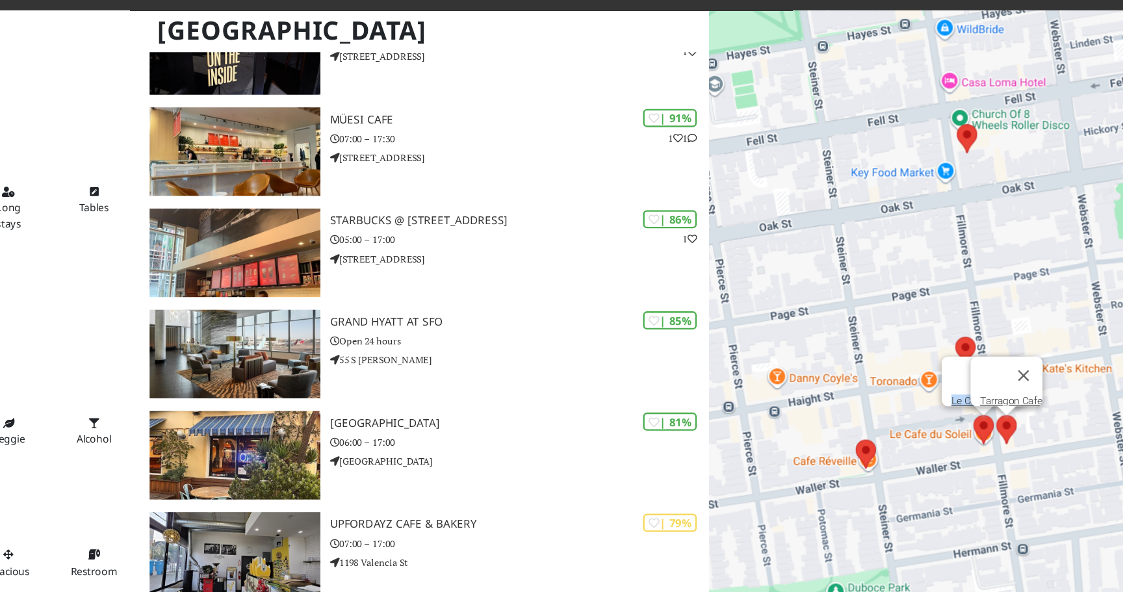
click at [985, 367] on area at bounding box center [985, 367] width 0 height 0
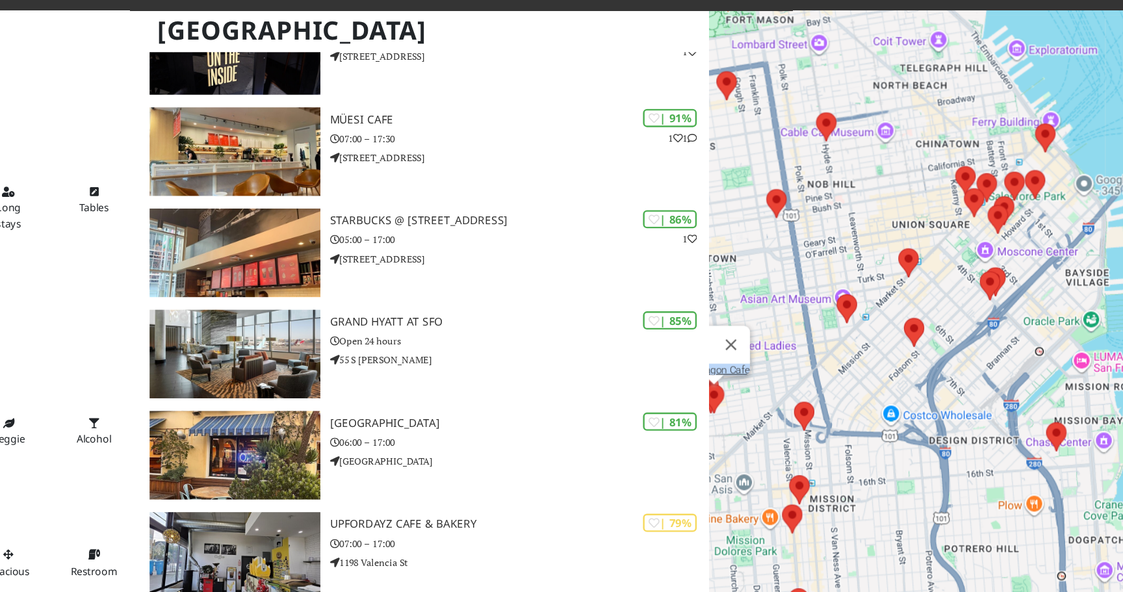
drag, startPoint x: 877, startPoint y: 286, endPoint x: 1018, endPoint y: 268, distance: 142.2
click at [1017, 268] on div "To navigate, press the arrow keys. Tarragon Cafe" at bounding box center [936, 329] width 374 height 592
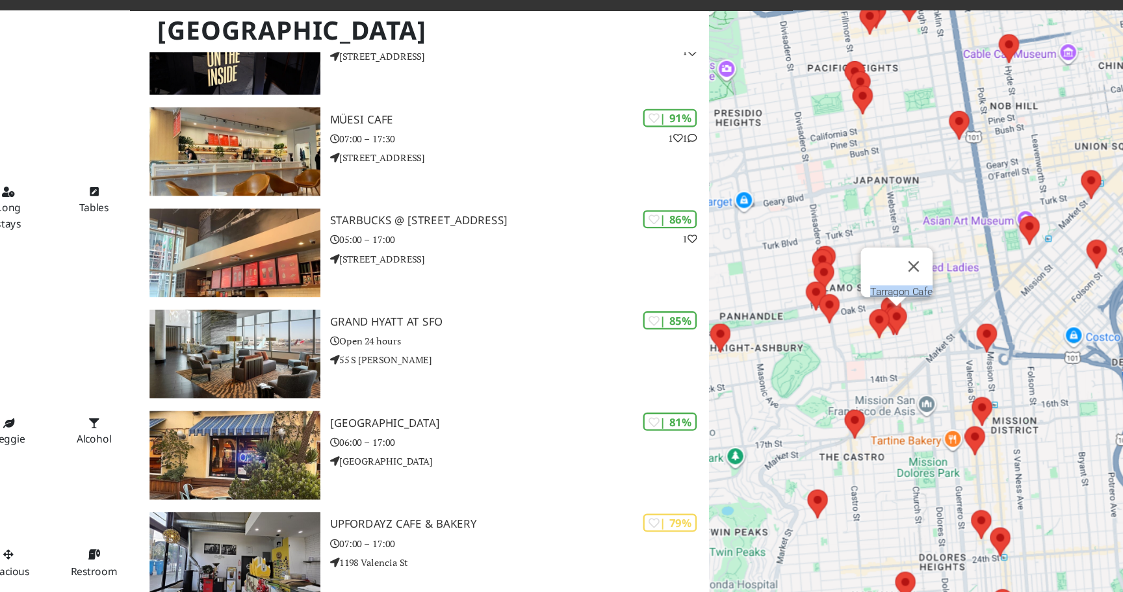
drag, startPoint x: 846, startPoint y: 313, endPoint x: 961, endPoint y: 250, distance: 132.1
click at [961, 250] on div "To navigate, press the arrow keys. Tarragon Cafe" at bounding box center [936, 329] width 374 height 592
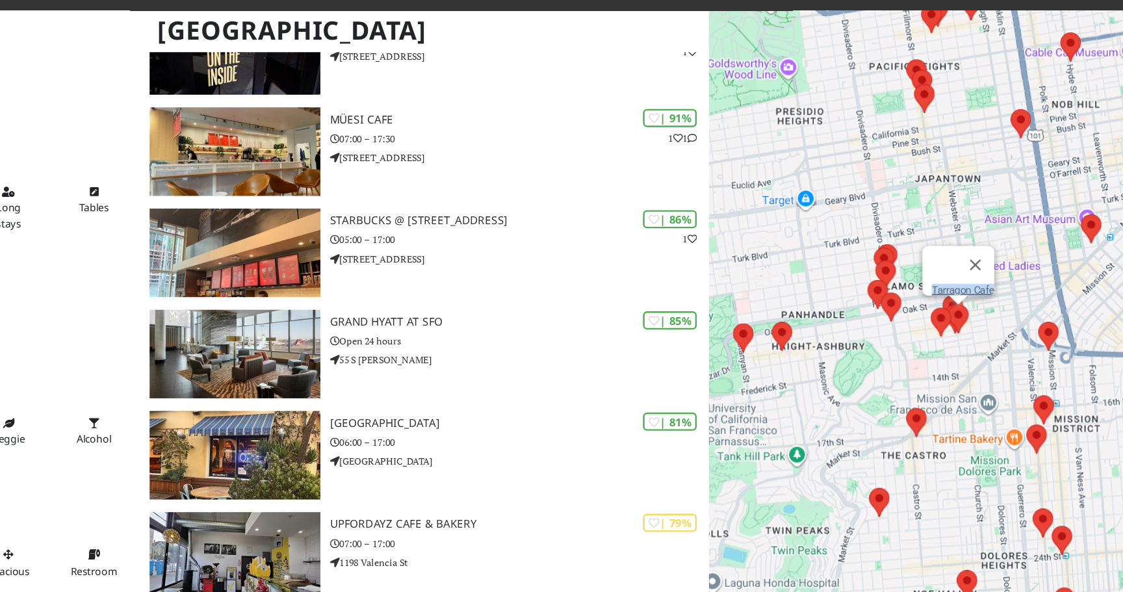
drag, startPoint x: 858, startPoint y: 310, endPoint x: 904, endPoint y: 311, distance: 46.2
click at [912, 310] on div "To navigate, press the arrow keys. Tarragon Cafe" at bounding box center [936, 329] width 374 height 592
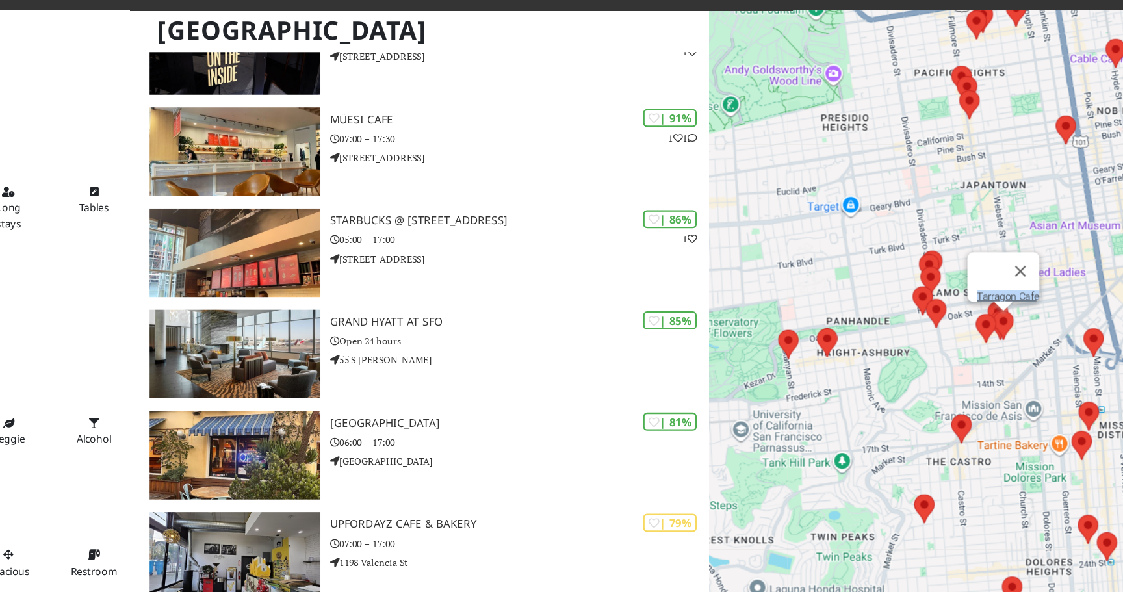
drag, startPoint x: 885, startPoint y: 289, endPoint x: 923, endPoint y: 298, distance: 39.4
click at [925, 297] on div "To navigate, press the arrow keys. Tarragon Cafe" at bounding box center [936, 329] width 374 height 592
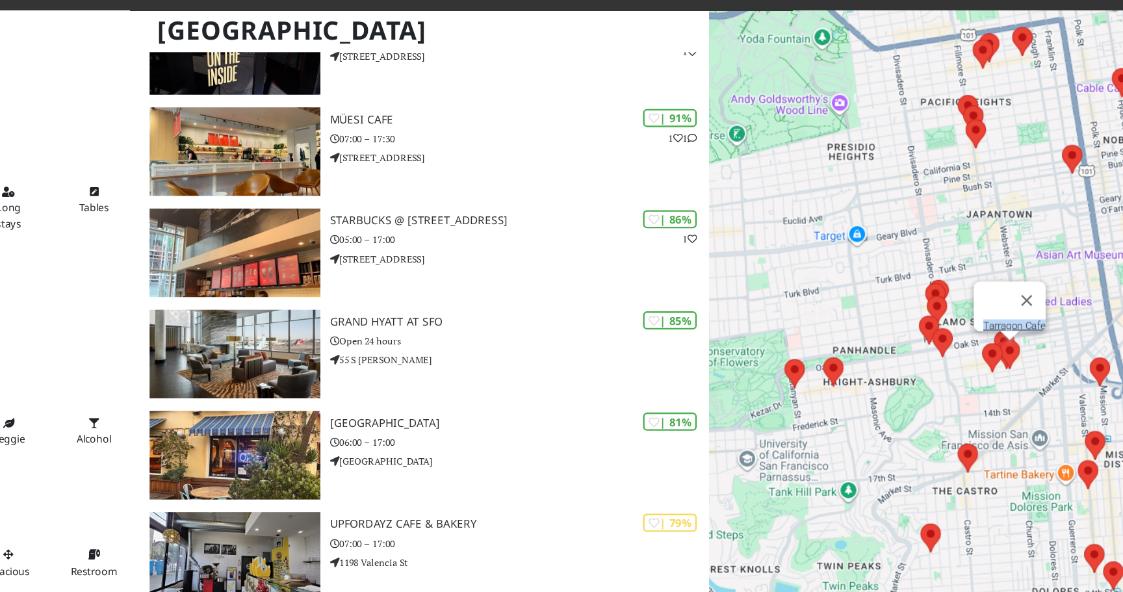
drag, startPoint x: 978, startPoint y: 149, endPoint x: 906, endPoint y: 197, distance: 86.7
click at [908, 196] on div "To navigate, press the arrow keys. Tarragon Cafe" at bounding box center [936, 329] width 374 height 592
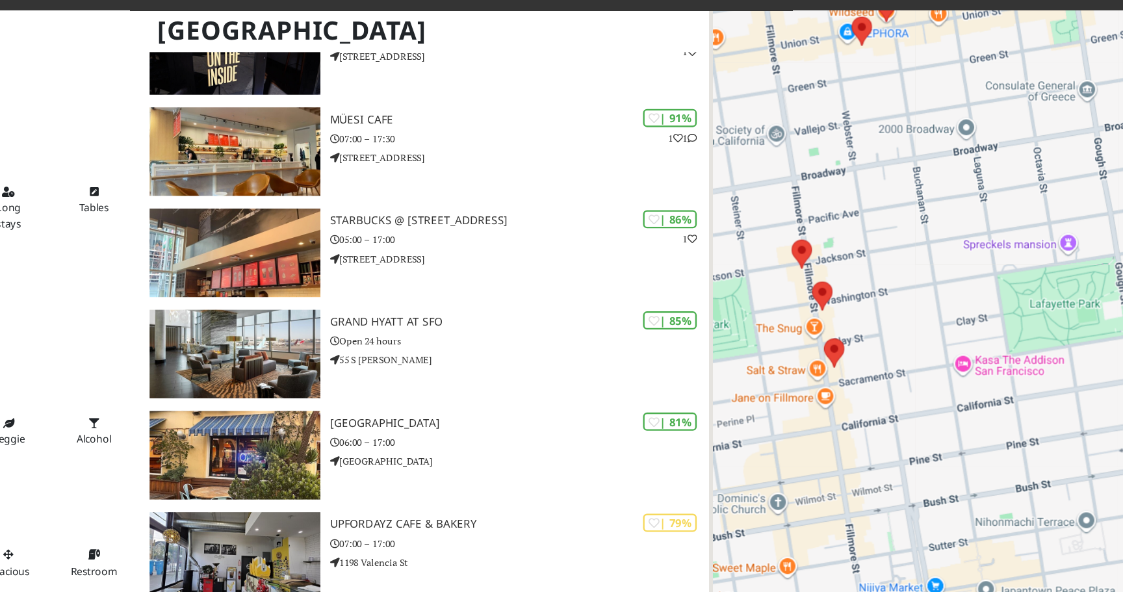
drag, startPoint x: 837, startPoint y: 231, endPoint x: 981, endPoint y: 192, distance: 149.3
click at [981, 192] on div "To navigate, press the arrow keys. Tarragon Cafe" at bounding box center [936, 329] width 374 height 592
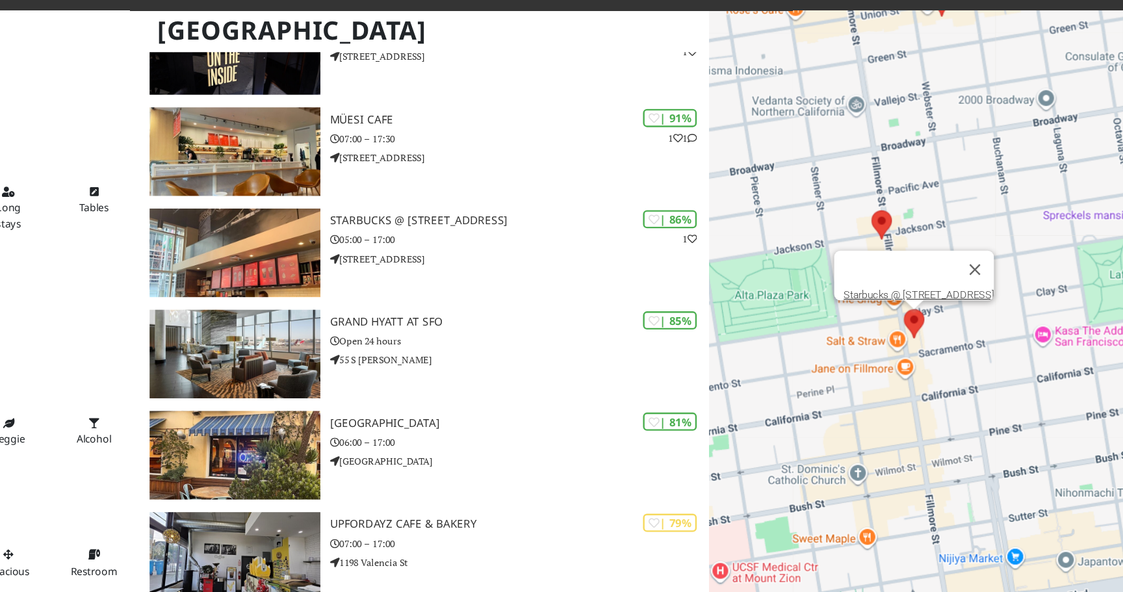
click at [909, 280] on area at bounding box center [909, 280] width 0 height 0
click at [889, 295] on div "To navigate, press the arrow keys. Starbucks @ 2222 Fillmore St" at bounding box center [936, 329] width 374 height 592
click at [967, 238] on button "Close" at bounding box center [967, 246] width 31 height 31
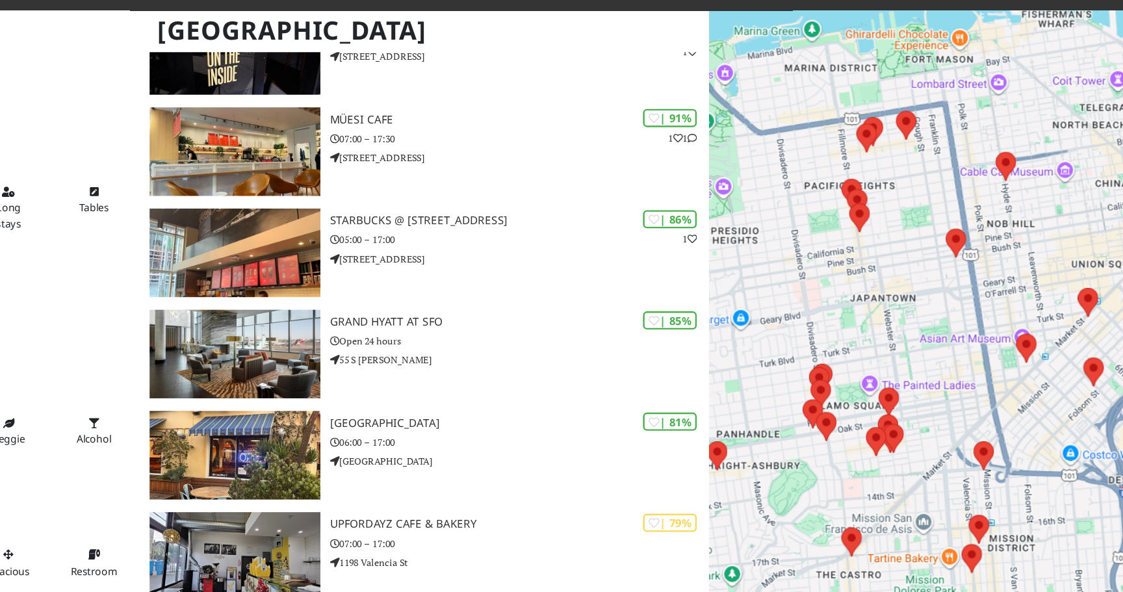
drag, startPoint x: 860, startPoint y: 348, endPoint x: 849, endPoint y: 263, distance: 85.9
click at [849, 263] on div "To navigate, press the arrow keys." at bounding box center [936, 329] width 374 height 592
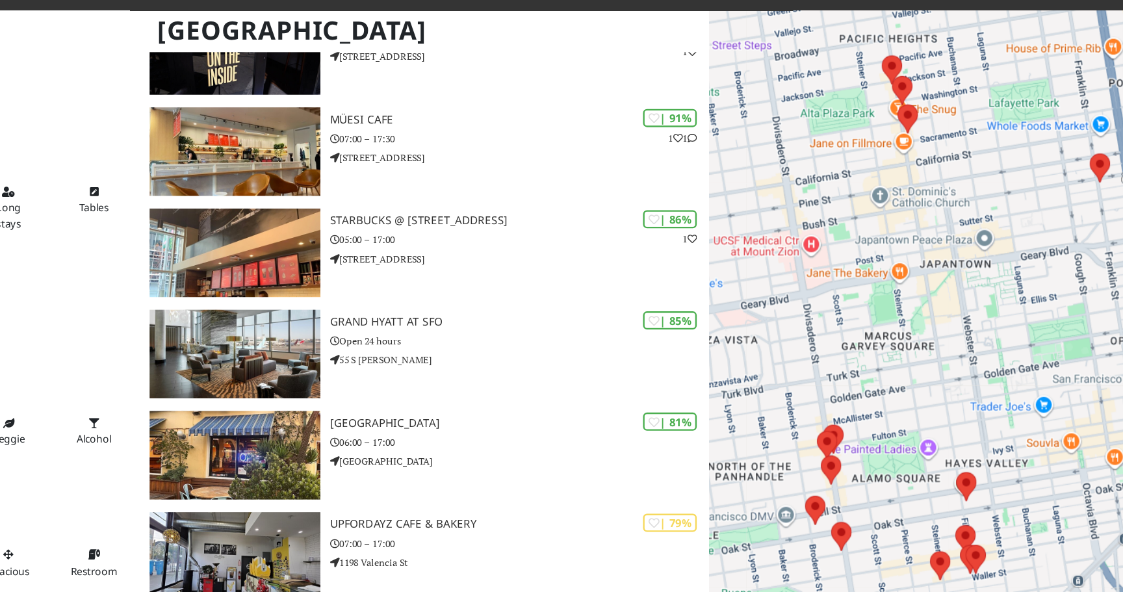
drag, startPoint x: 822, startPoint y: 307, endPoint x: 849, endPoint y: 300, distance: 28.2
click at [849, 300] on div "To navigate, press the arrow keys." at bounding box center [936, 329] width 374 height 592
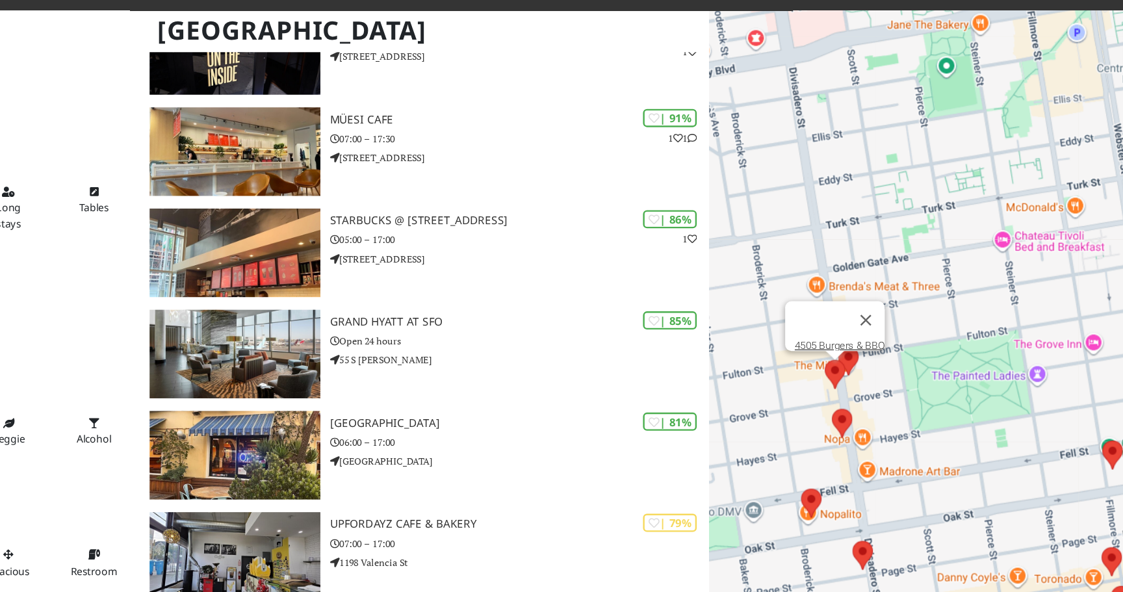
click at [844, 321] on area at bounding box center [844, 321] width 0 height 0
click at [858, 304] on link "4505 Burgers & BBQ" at bounding box center [856, 309] width 74 height 10
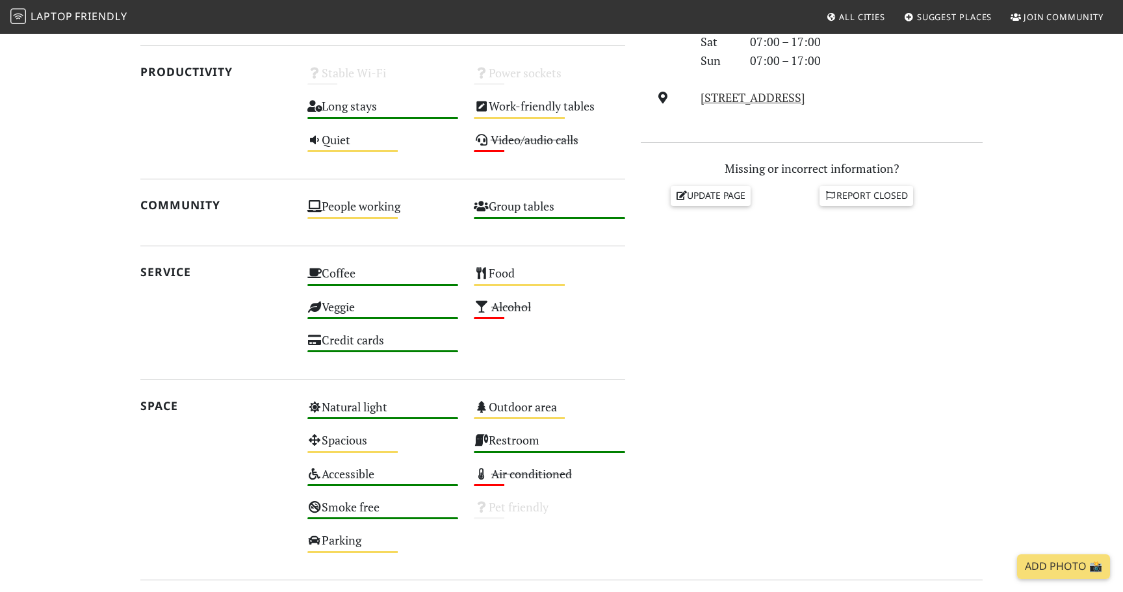
scroll to position [469, 0]
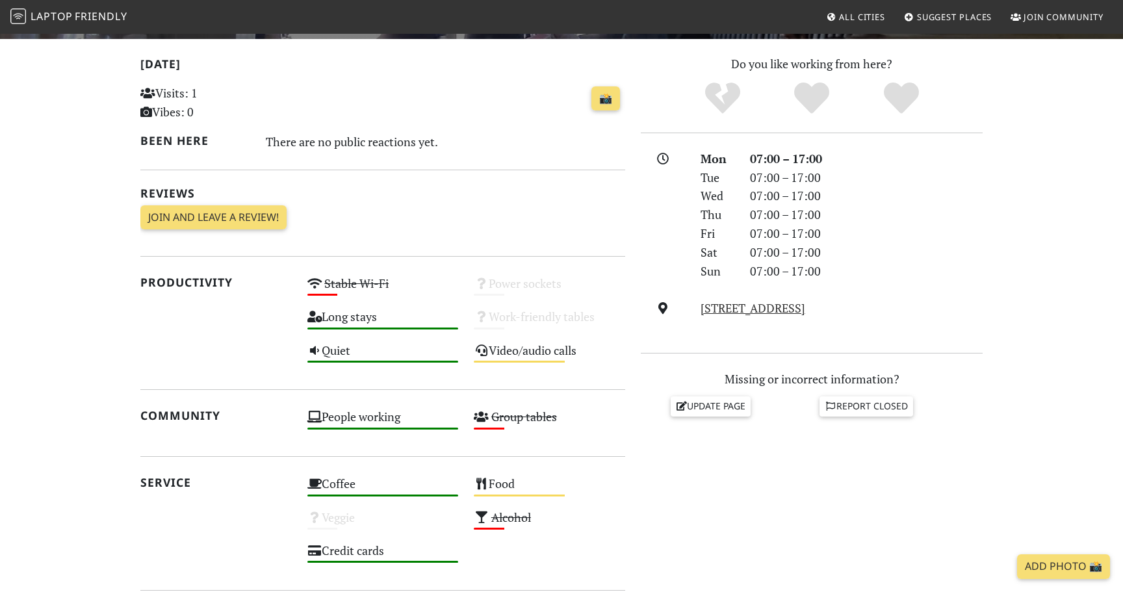
scroll to position [276, 0]
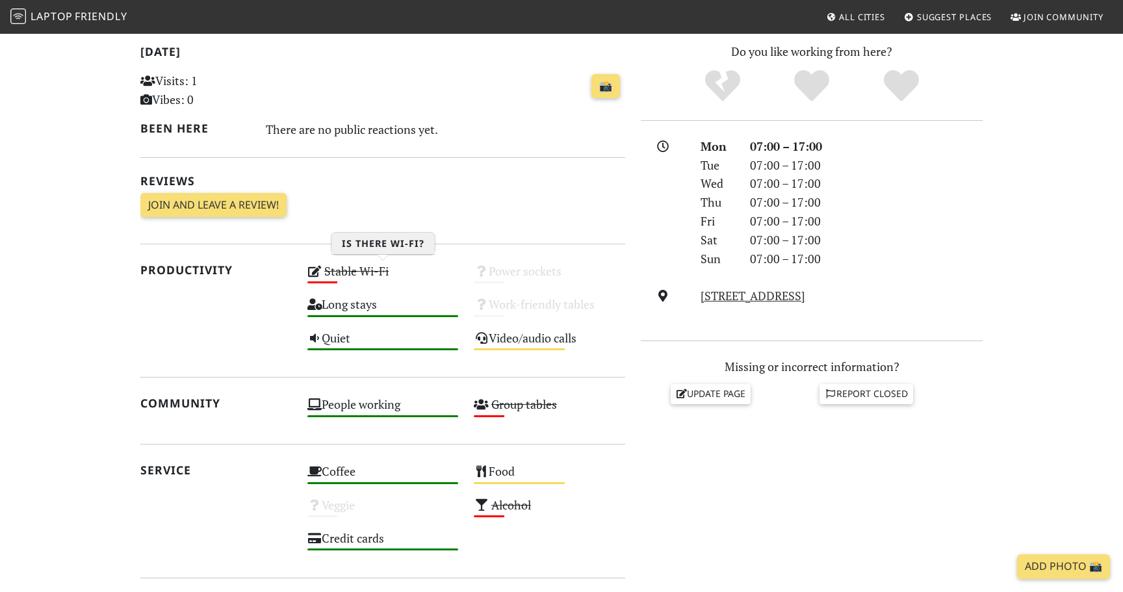
click at [319, 268] on icon at bounding box center [314, 271] width 15 height 12
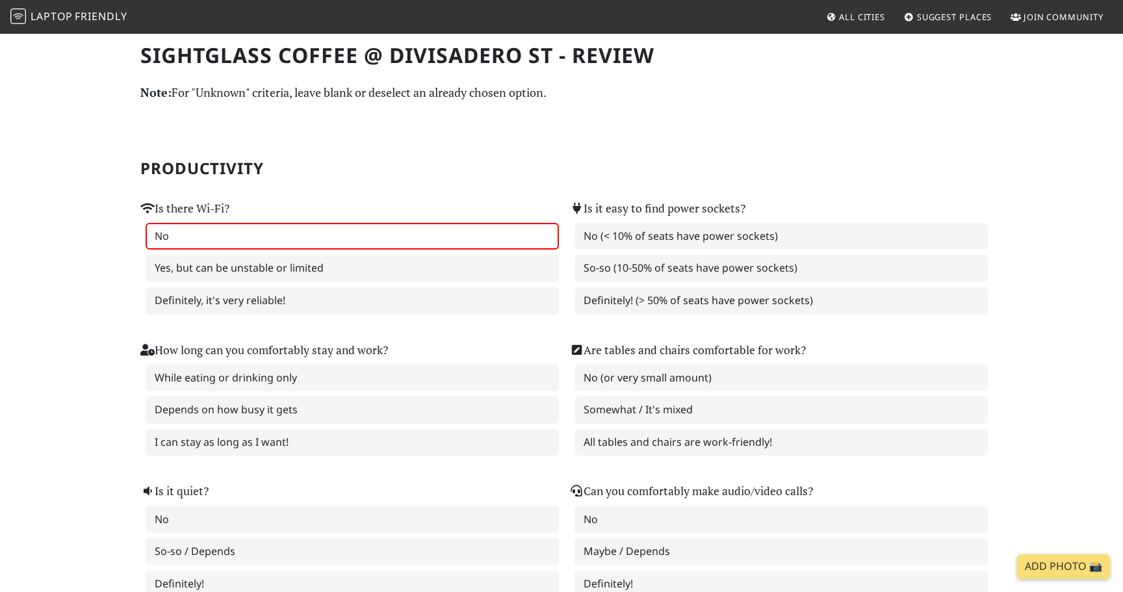
click at [245, 241] on label "No" at bounding box center [352, 236] width 413 height 27
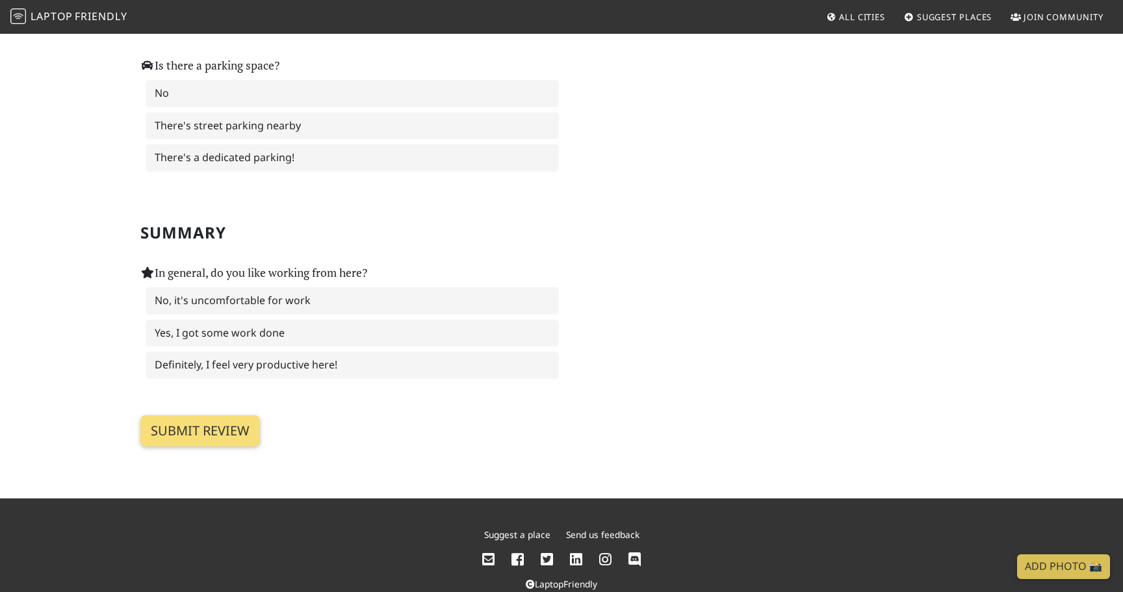
scroll to position [1926, 0]
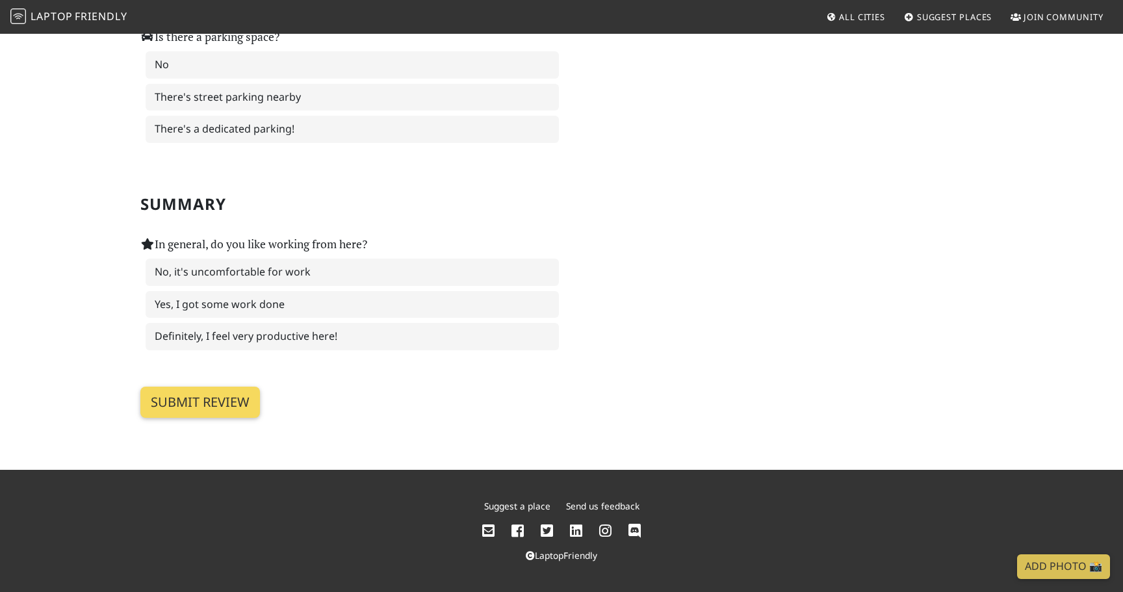
click at [250, 401] on input "Submit review" at bounding box center [200, 402] width 120 height 31
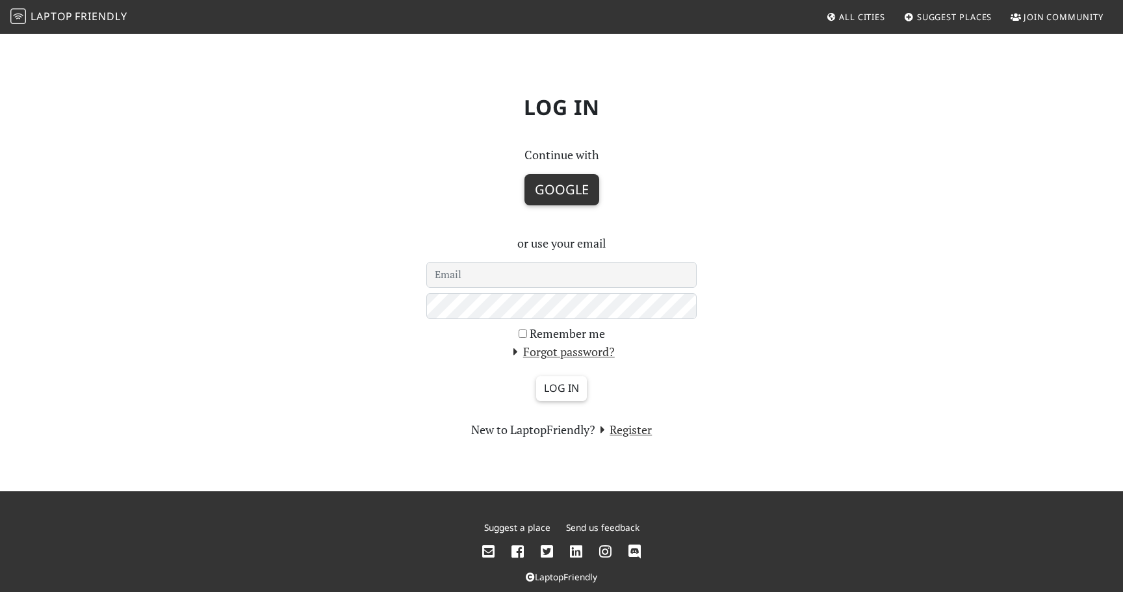
click at [570, 200] on button "Google" at bounding box center [562, 189] width 75 height 31
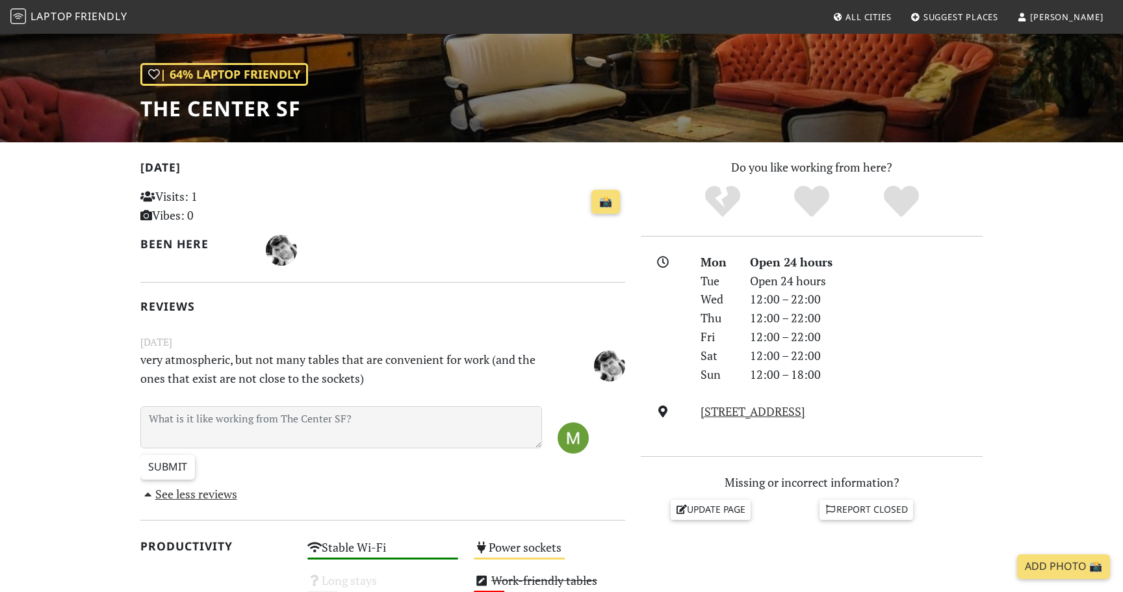
scroll to position [160, 0]
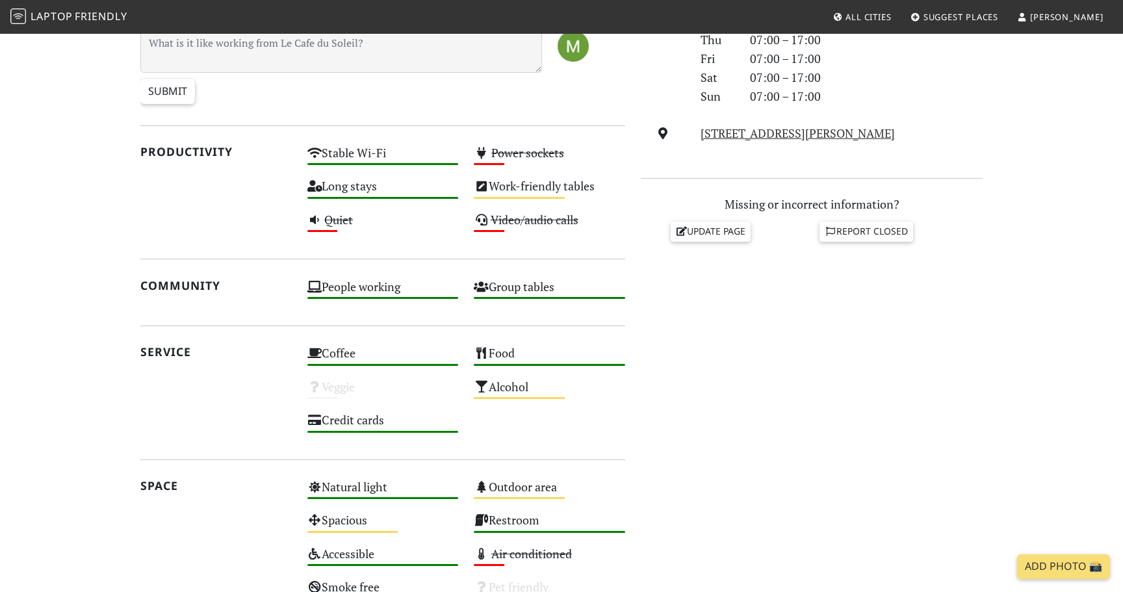
scroll to position [460, 0]
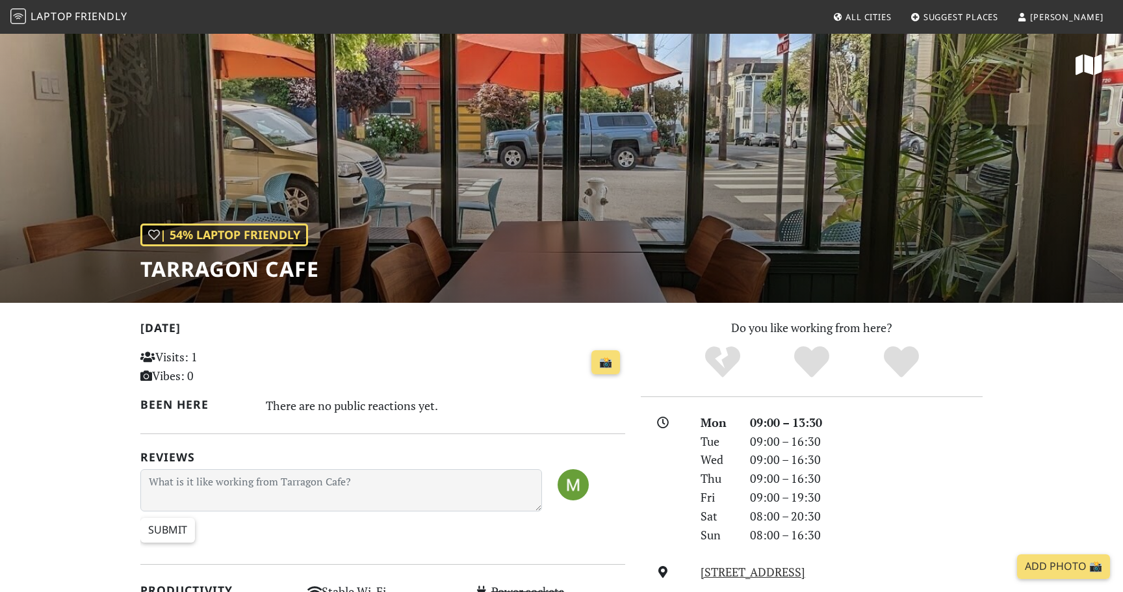
drag, startPoint x: 322, startPoint y: 277, endPoint x: 206, endPoint y: 387, distance: 160.5
click at [207, 387] on div "| 54% Laptop Friendly Tarragon Cafe [DATE] Visits: 1 Vibes: 0 📸 Been here There…" at bounding box center [561, 591] width 1123 height 1117
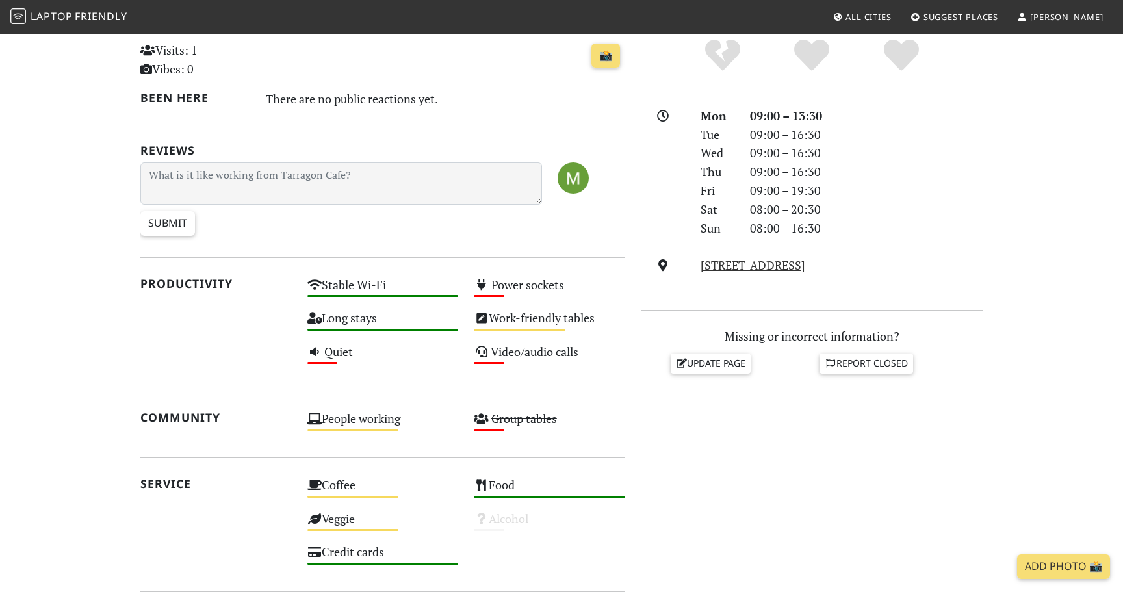
click at [189, 374] on div "Productivity" at bounding box center [216, 324] width 167 height 100
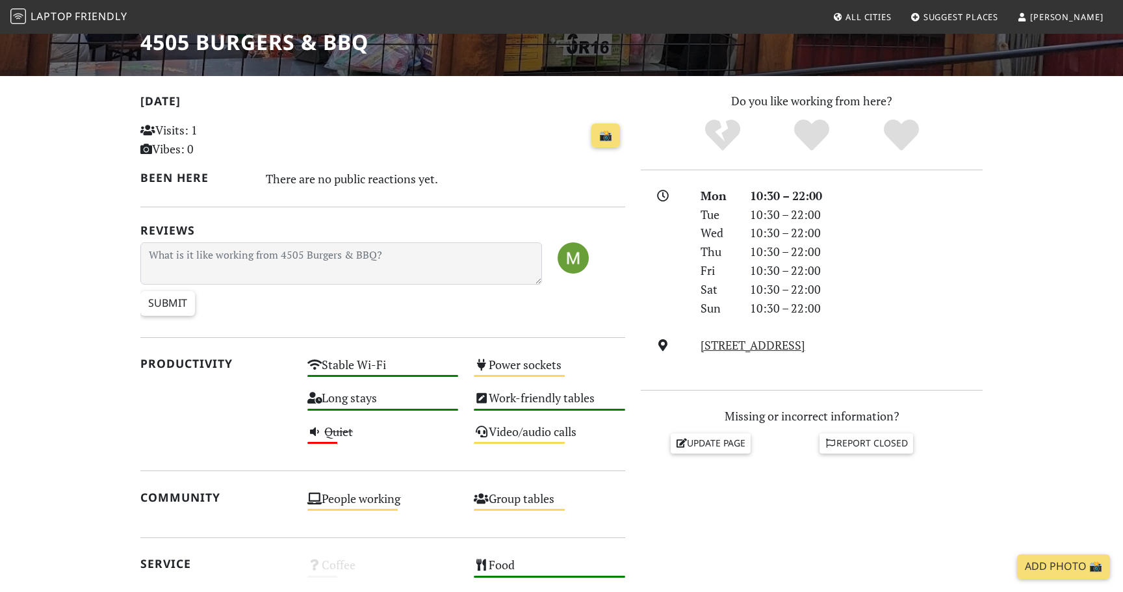
scroll to position [450, 0]
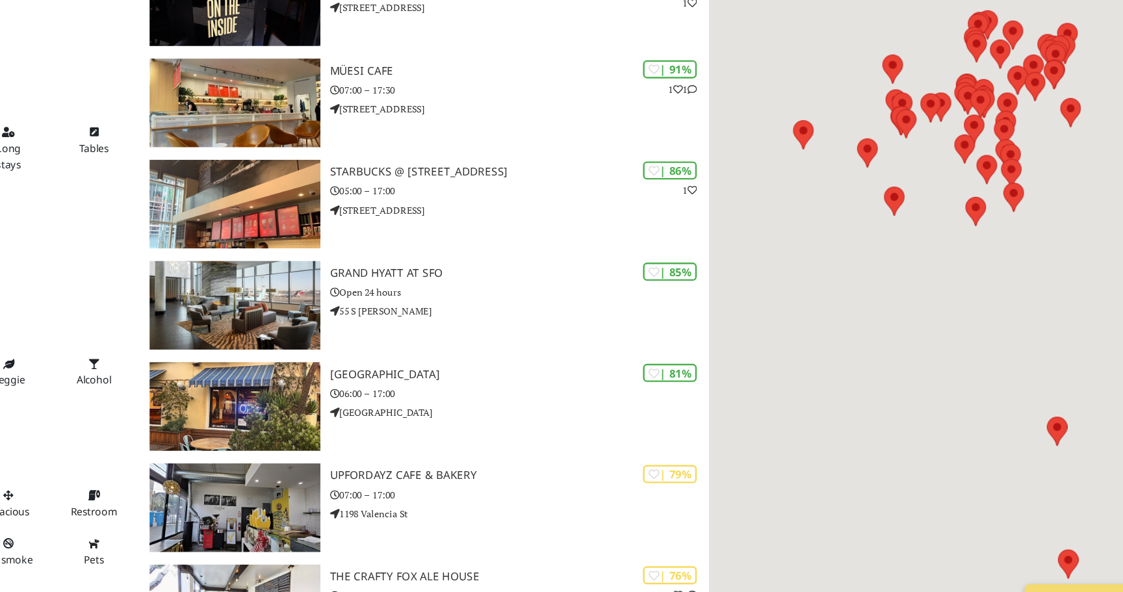
scroll to position [394, 0]
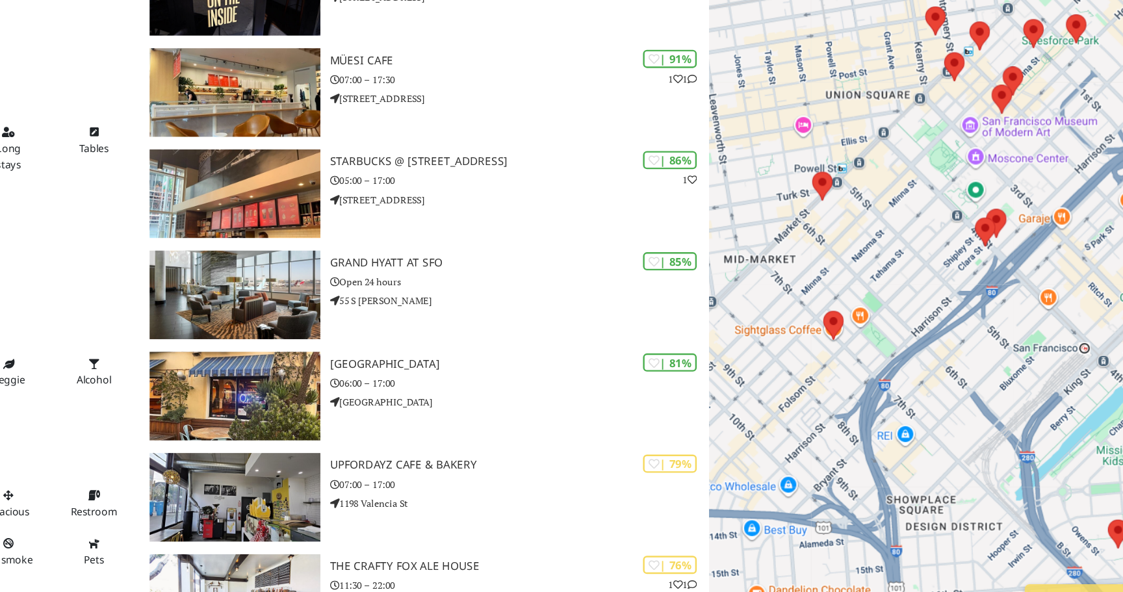
drag, startPoint x: 820, startPoint y: 346, endPoint x: 839, endPoint y: 369, distance: 30.5
click at [839, 368] on div "To navigate, press the arrow keys." at bounding box center [936, 329] width 374 height 592
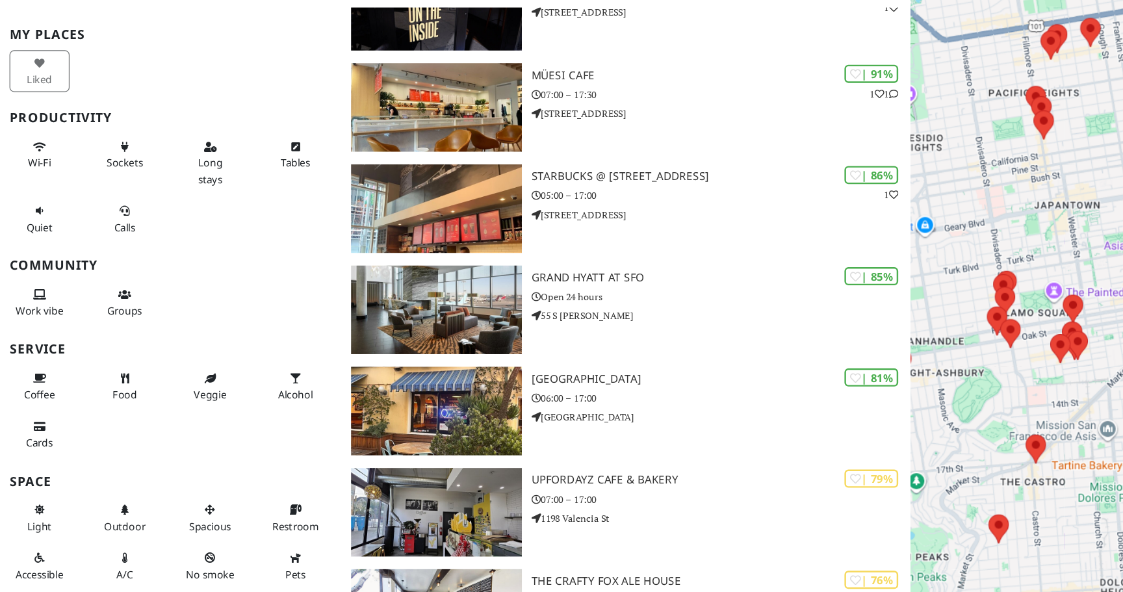
drag, startPoint x: 789, startPoint y: 387, endPoint x: 835, endPoint y: 244, distance: 150.5
click at [835, 245] on div "To navigate, press the arrow keys." at bounding box center [936, 329] width 374 height 592
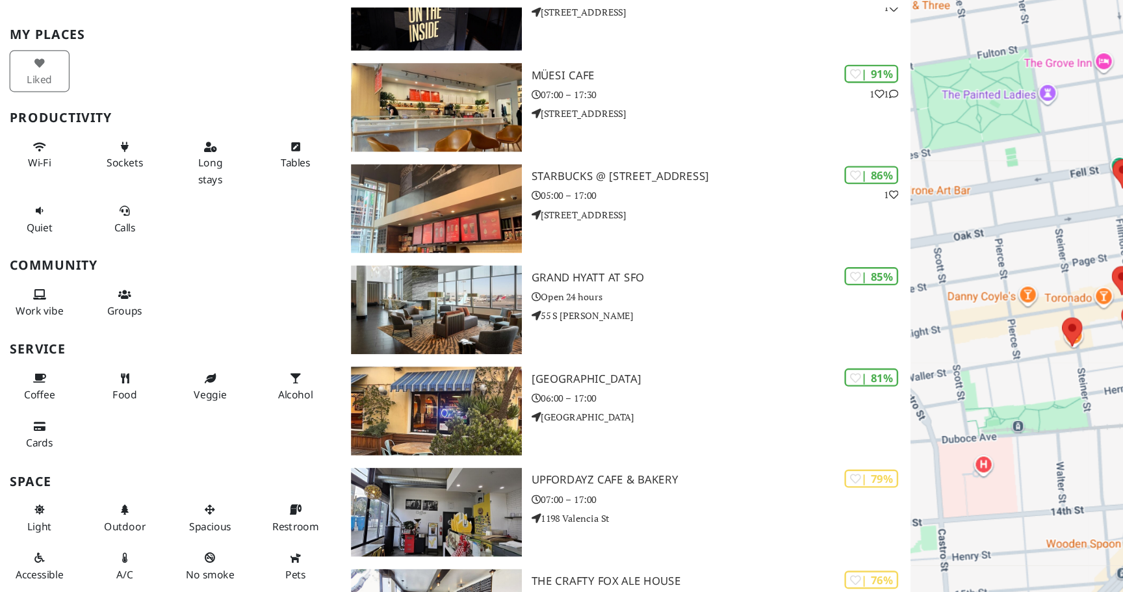
drag, startPoint x: 861, startPoint y: 335, endPoint x: 778, endPoint y: 287, distance: 96.4
click at [778, 287] on div "To navigate, press the arrow keys." at bounding box center [936, 329] width 374 height 592
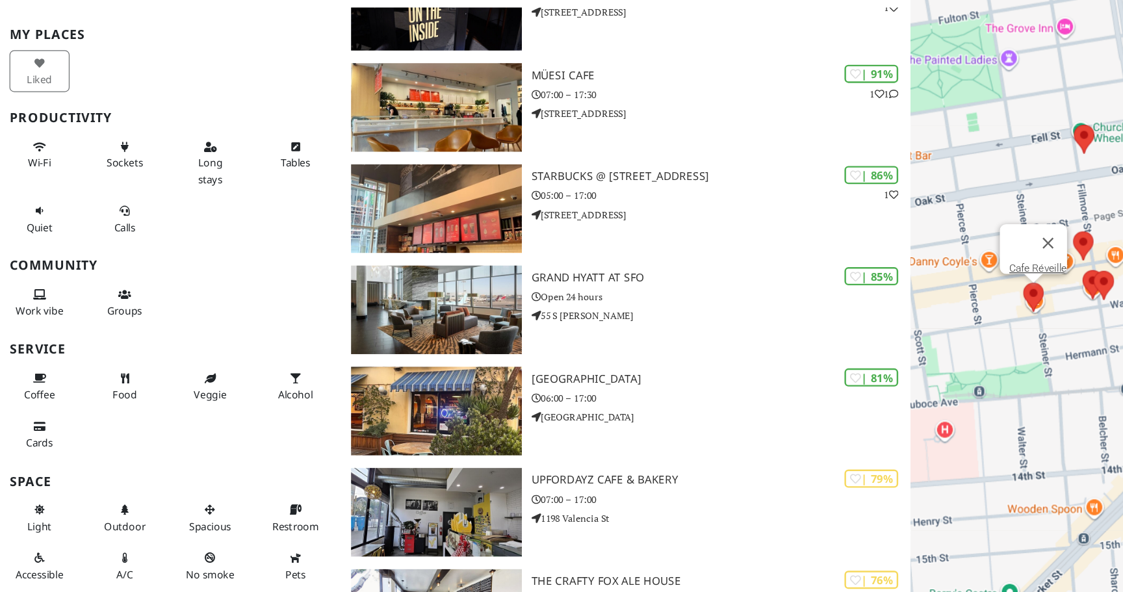
click at [841, 294] on area at bounding box center [841, 294] width 0 height 0
click at [843, 278] on link "Cafe Réveille" at bounding box center [853, 283] width 47 height 10
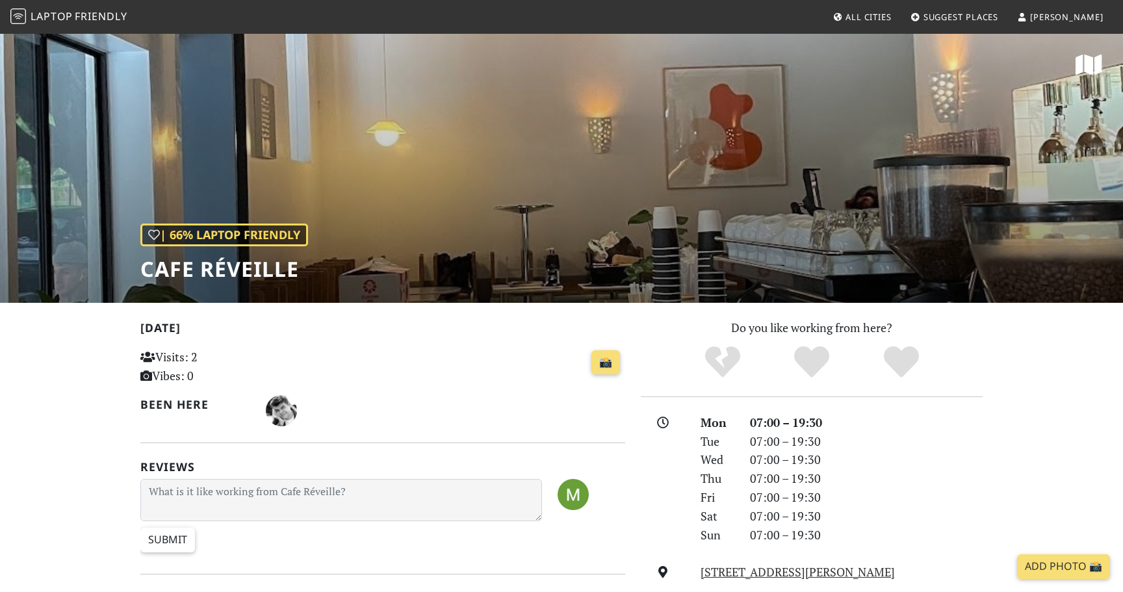
click at [964, 130] on div "| 66% Laptop Friendly Cafe Réveille" at bounding box center [561, 168] width 1123 height 270
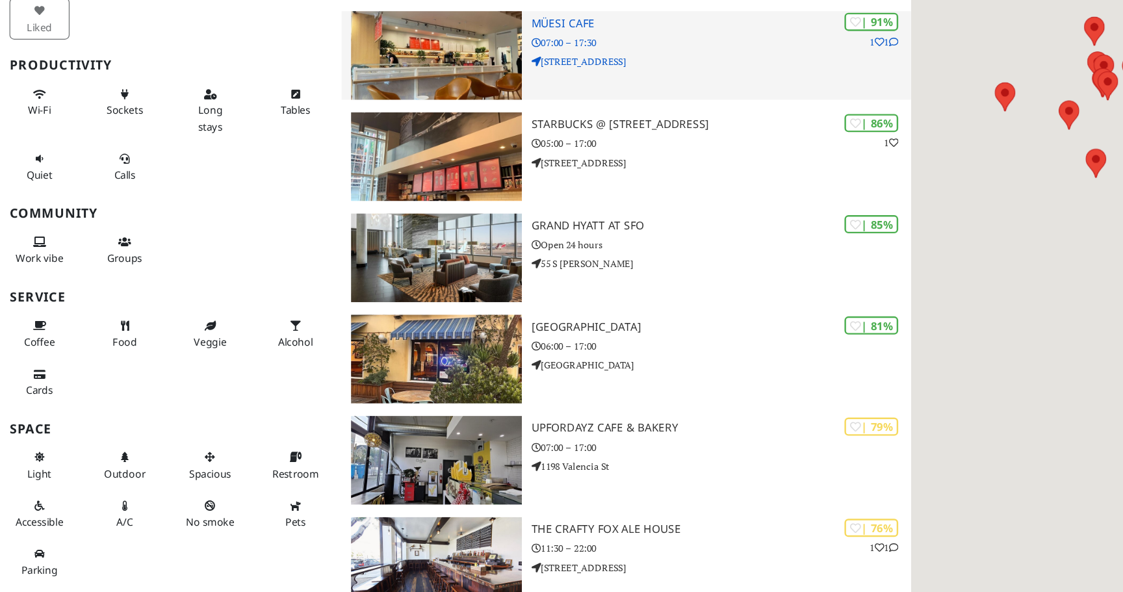
scroll to position [394, 0]
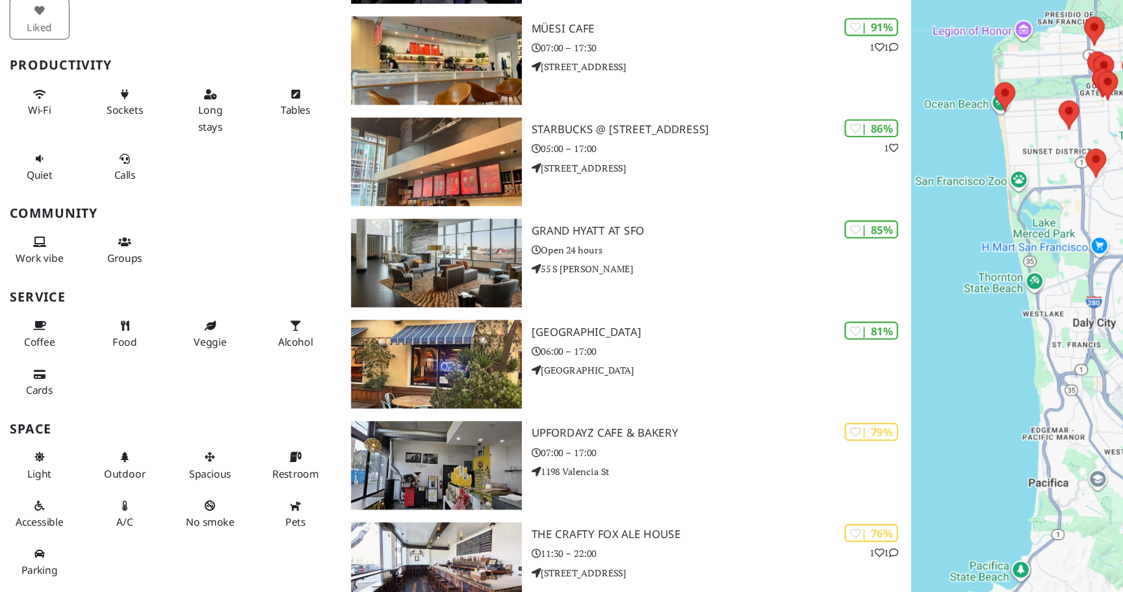
scroll to position [394, 0]
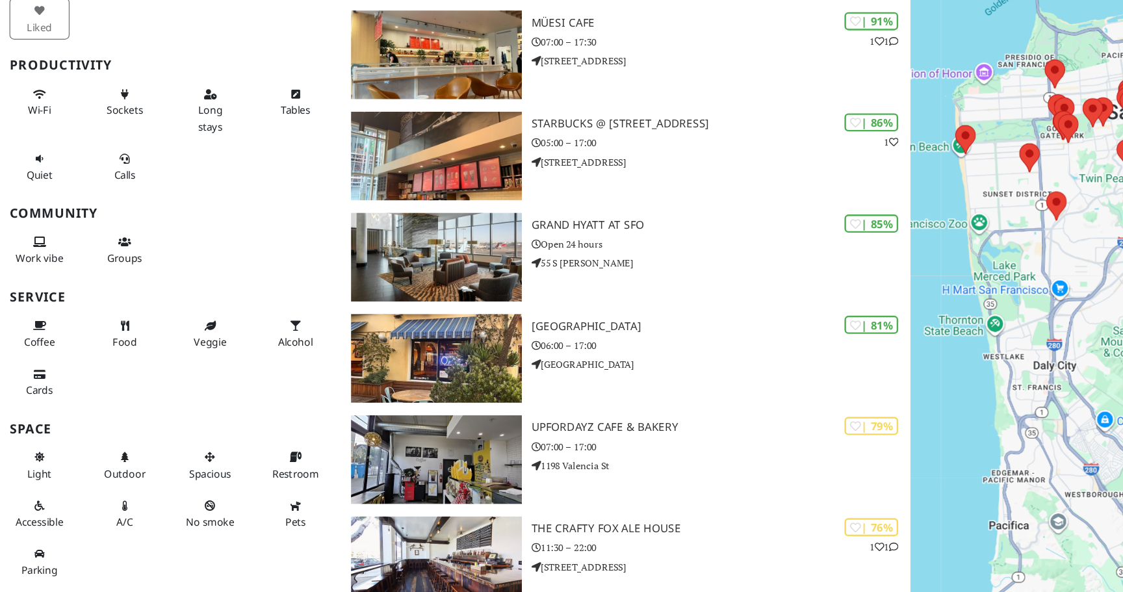
drag, startPoint x: 858, startPoint y: 283, endPoint x: 818, endPoint y: 283, distance: 39.7
click at [818, 283] on div "To navigate, press the arrow keys." at bounding box center [936, 329] width 374 height 592
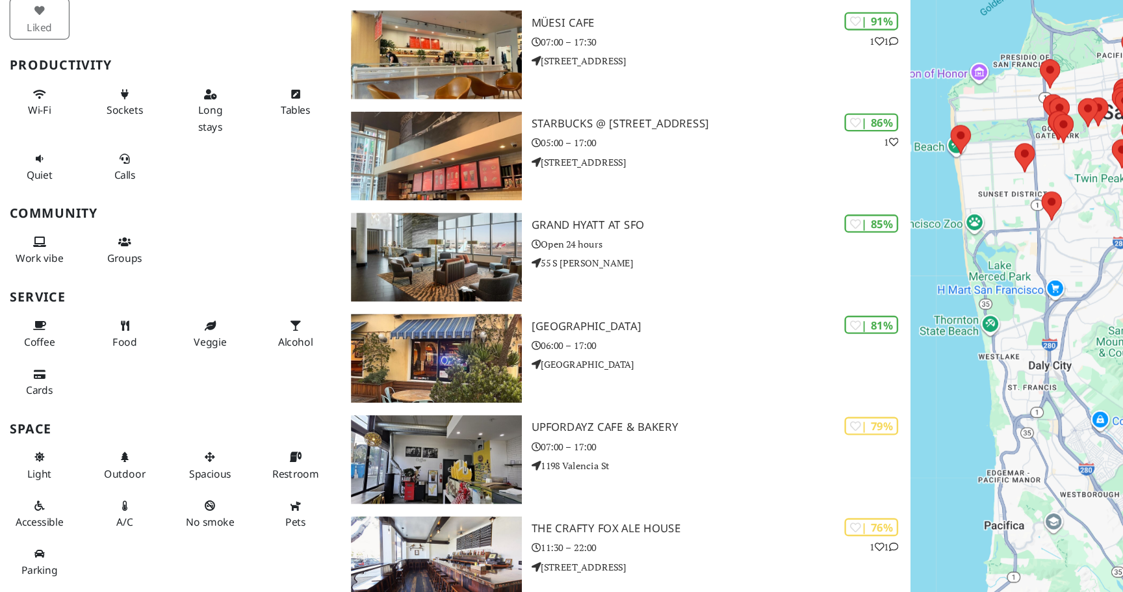
click at [785, 329] on div "To navigate, press the arrow keys." at bounding box center [936, 329] width 374 height 592
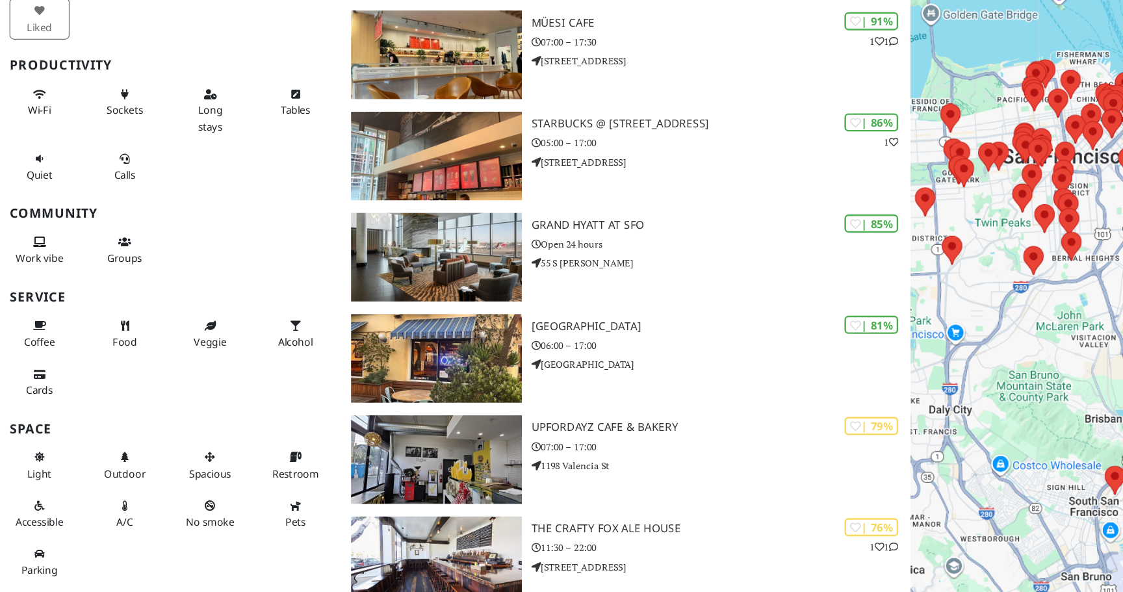
drag, startPoint x: 891, startPoint y: 226, endPoint x: 806, endPoint y: 262, distance: 92.4
click at [806, 262] on div "To navigate, press the arrow keys." at bounding box center [936, 329] width 374 height 592
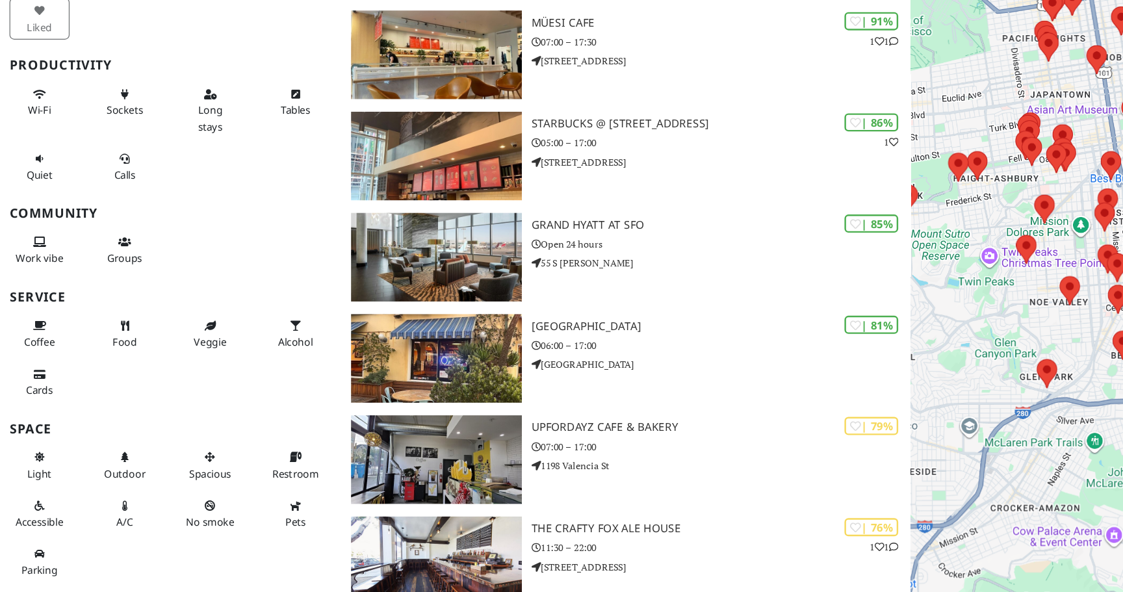
drag, startPoint x: 833, startPoint y: 250, endPoint x: 798, endPoint y: 271, distance: 41.7
click at [798, 272] on div "To navigate, press the arrow keys." at bounding box center [936, 329] width 374 height 592
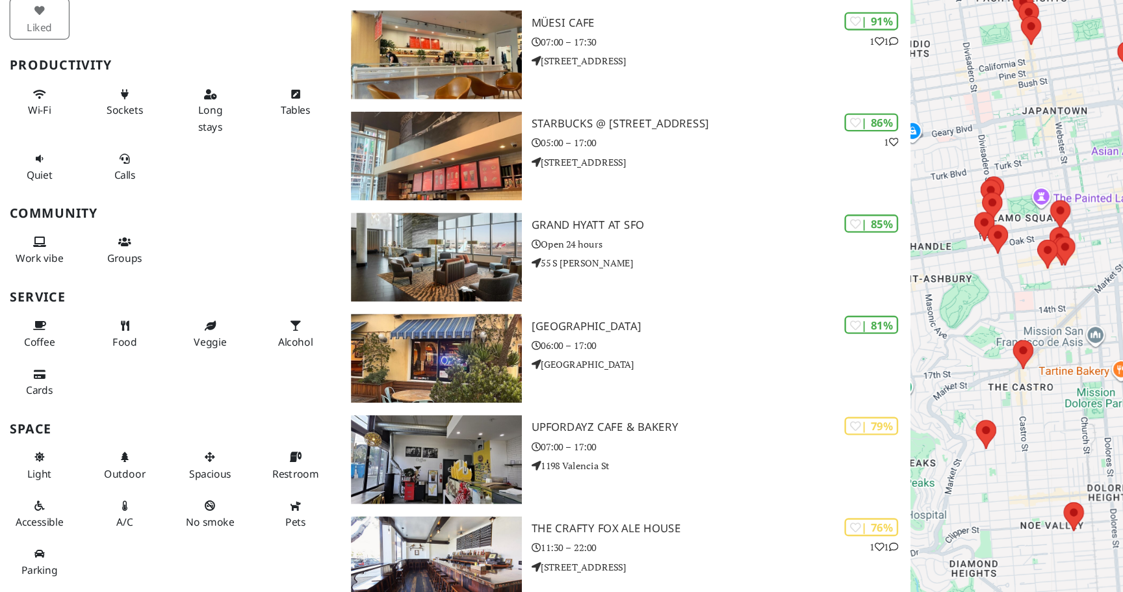
drag, startPoint x: 888, startPoint y: 166, endPoint x: 850, endPoint y: 237, distance: 80.6
click at [850, 237] on div "To navigate, press the arrow keys." at bounding box center [936, 329] width 374 height 592
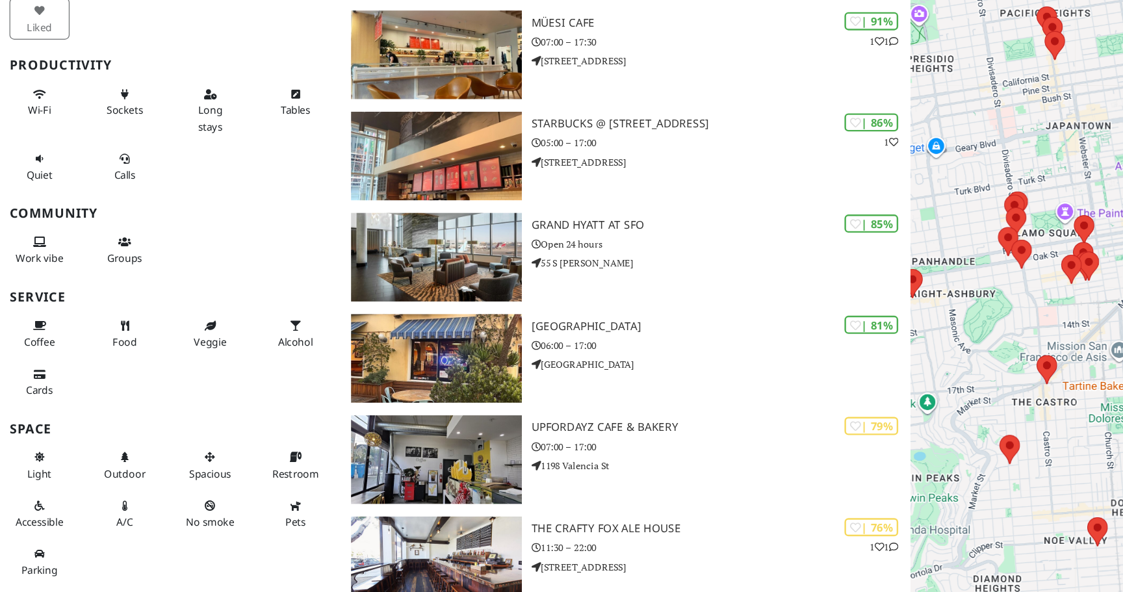
drag, startPoint x: 831, startPoint y: 150, endPoint x: 916, endPoint y: 106, distance: 95.1
click at [913, 107] on div "To navigate, press the arrow keys." at bounding box center [936, 329] width 374 height 592
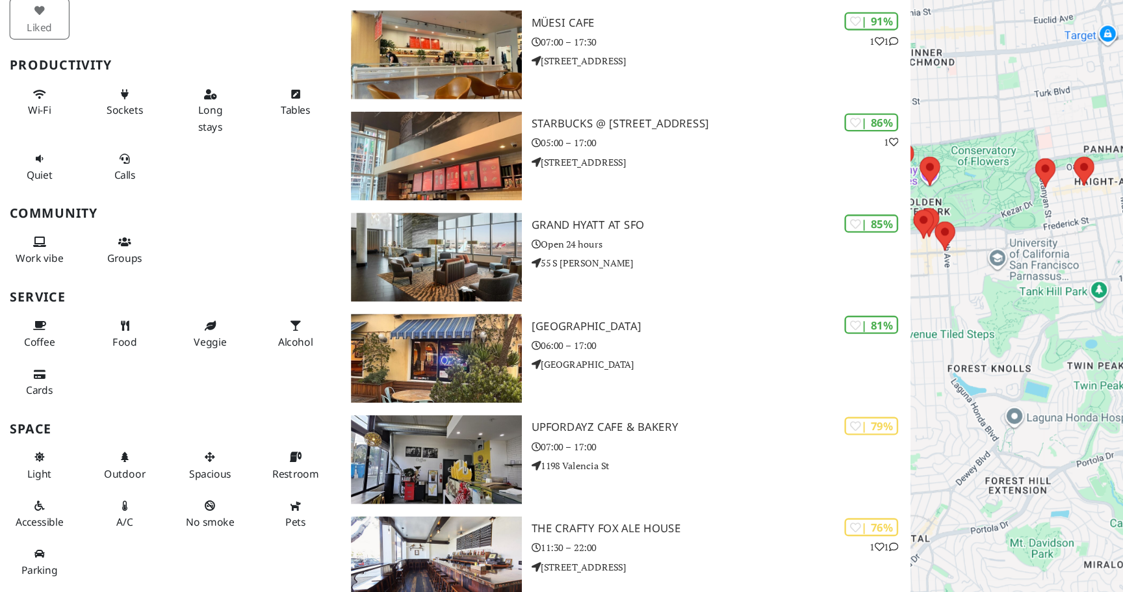
drag, startPoint x: 863, startPoint y: 235, endPoint x: 824, endPoint y: 229, distance: 39.3
click at [824, 230] on div "To navigate, press the arrow keys." at bounding box center [936, 329] width 374 height 592
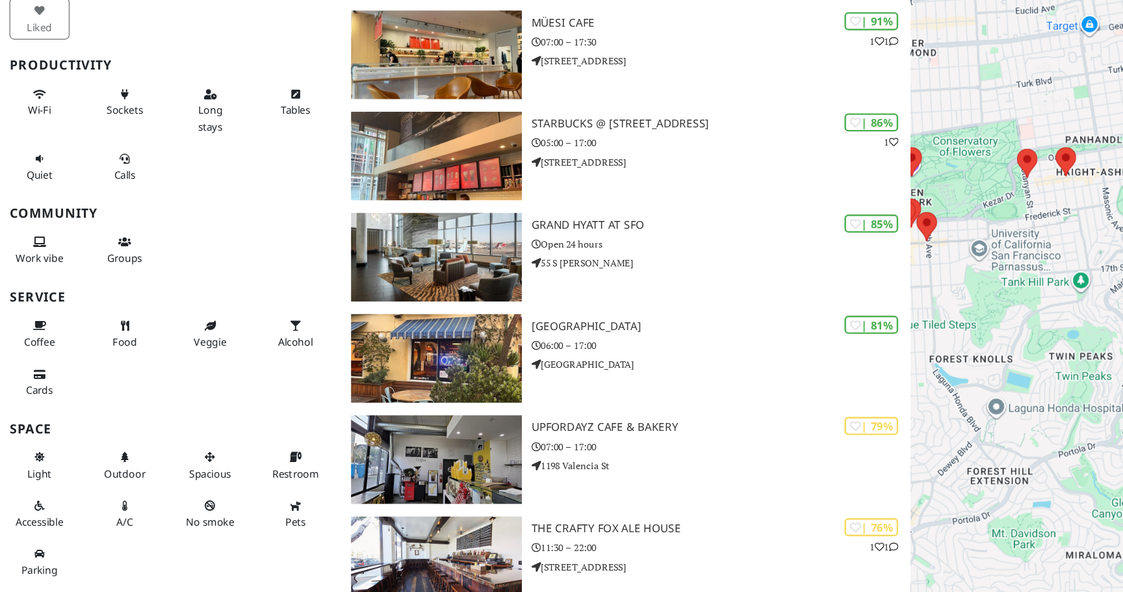
drag, startPoint x: 815, startPoint y: 257, endPoint x: 857, endPoint y: 250, distance: 42.9
click at [858, 250] on div "To navigate, press the arrow keys." at bounding box center [936, 329] width 374 height 592
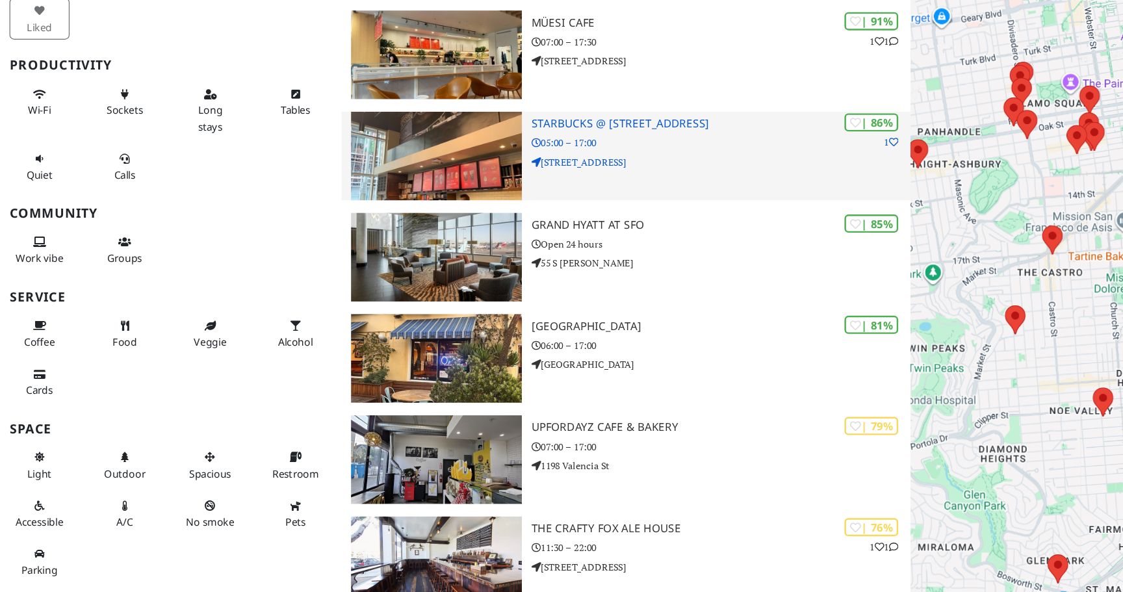
drag, startPoint x: 840, startPoint y: 260, endPoint x: 659, endPoint y: 260, distance: 181.4
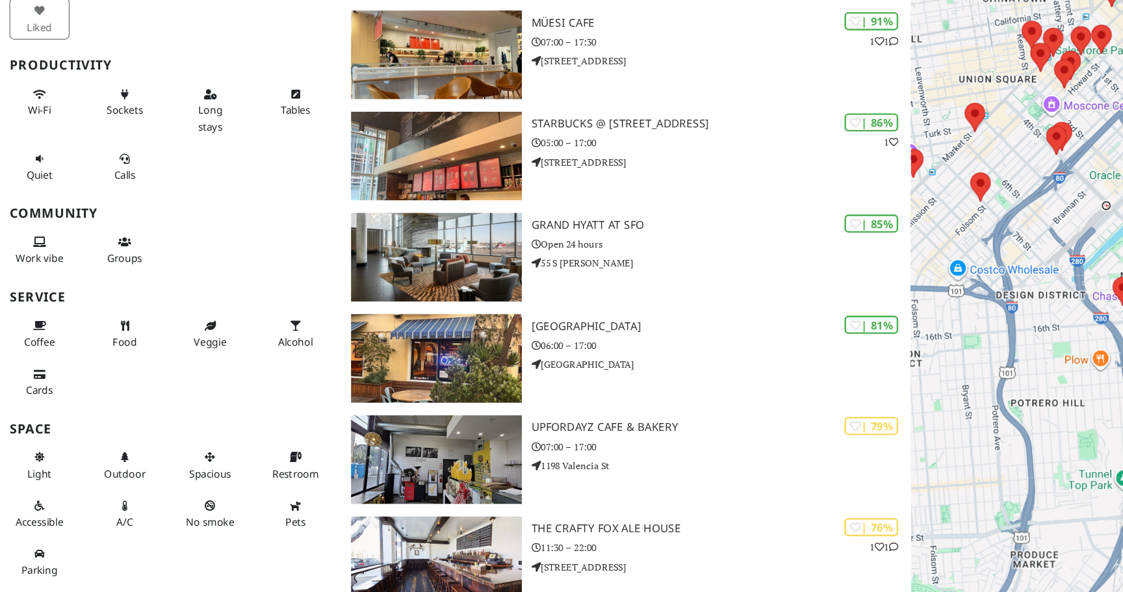
drag, startPoint x: 757, startPoint y: 263, endPoint x: 814, endPoint y: 260, distance: 56.6
click at [814, 261] on div "To navigate, press the arrow keys." at bounding box center [936, 329] width 374 height 592
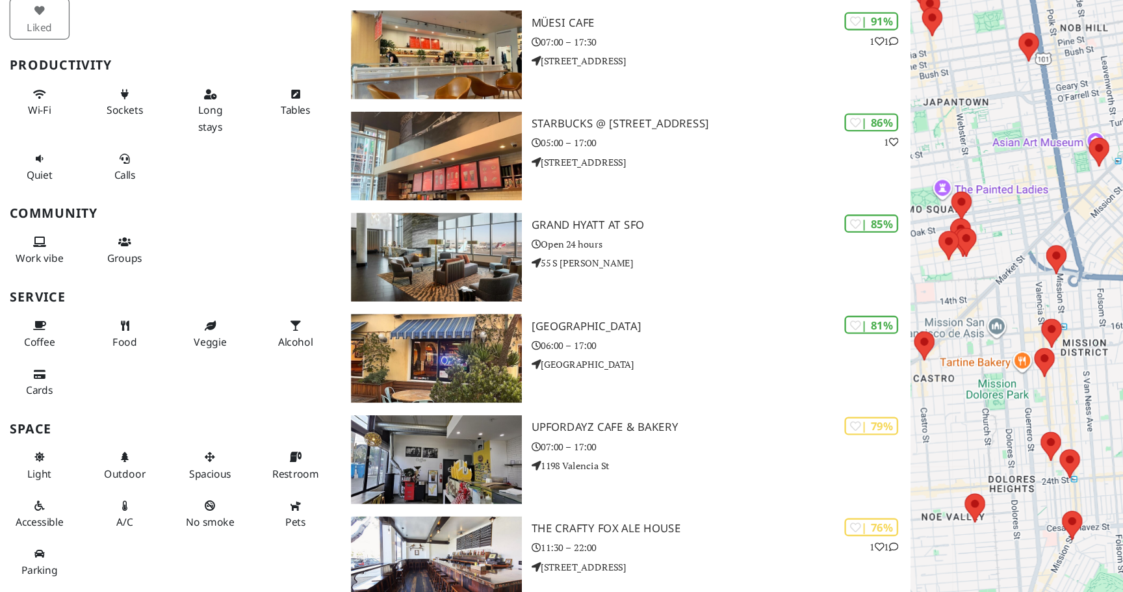
drag, startPoint x: 815, startPoint y: 261, endPoint x: 870, endPoint y: 252, distance: 56.0
click at [870, 252] on div "To navigate, press the arrow keys." at bounding box center [936, 329] width 374 height 592
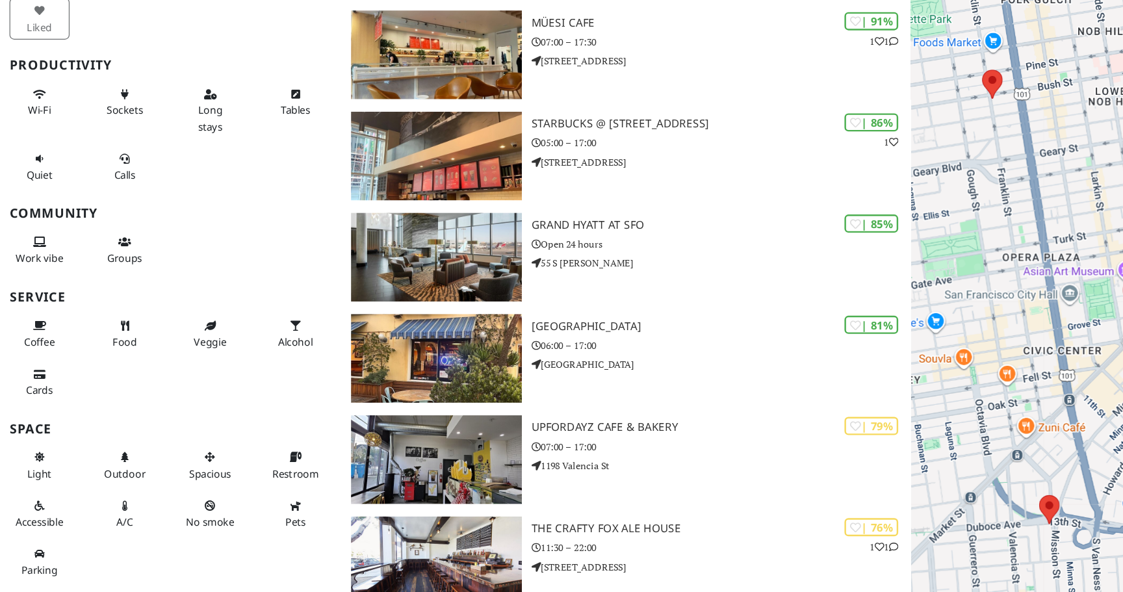
drag, startPoint x: 838, startPoint y: 244, endPoint x: 777, endPoint y: 391, distance: 158.9
click at [778, 395] on div "To navigate, press the arrow keys." at bounding box center [936, 329] width 374 height 592
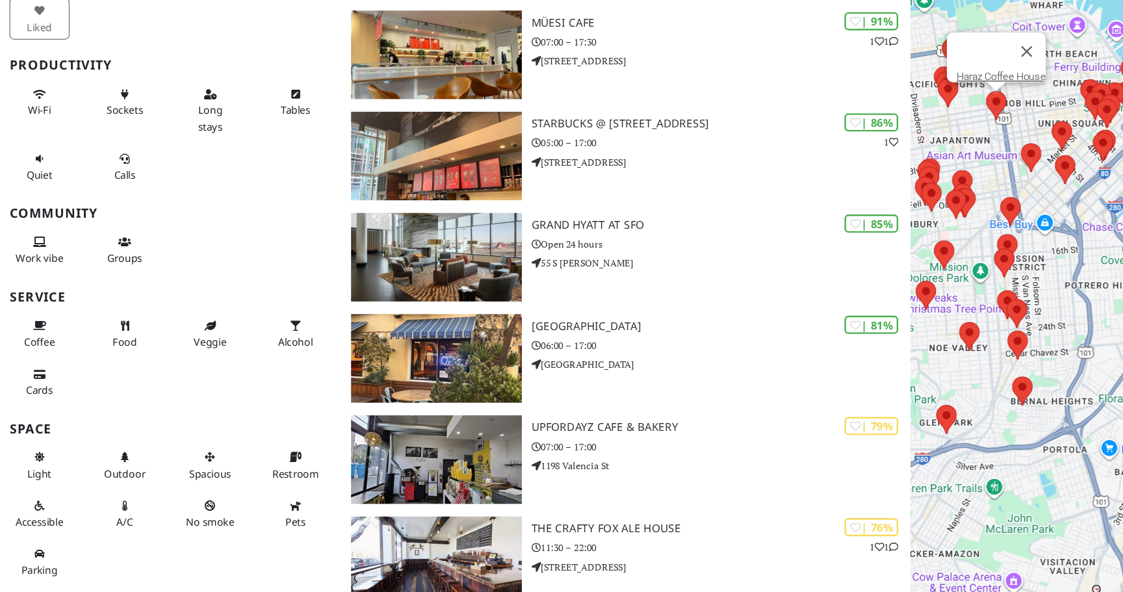
click at [822, 192] on div "To navigate, press the arrow keys. Haraz Coffee House" at bounding box center [936, 329] width 374 height 592
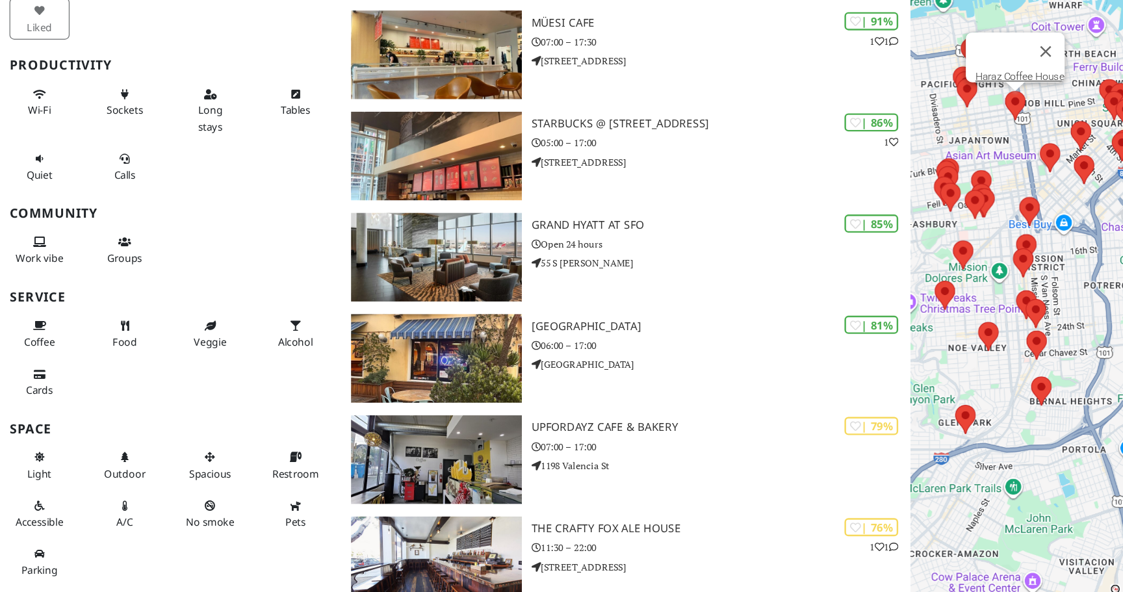
click at [826, 180] on area at bounding box center [826, 180] width 0 height 0
